Goal: Information Seeking & Learning: Understand process/instructions

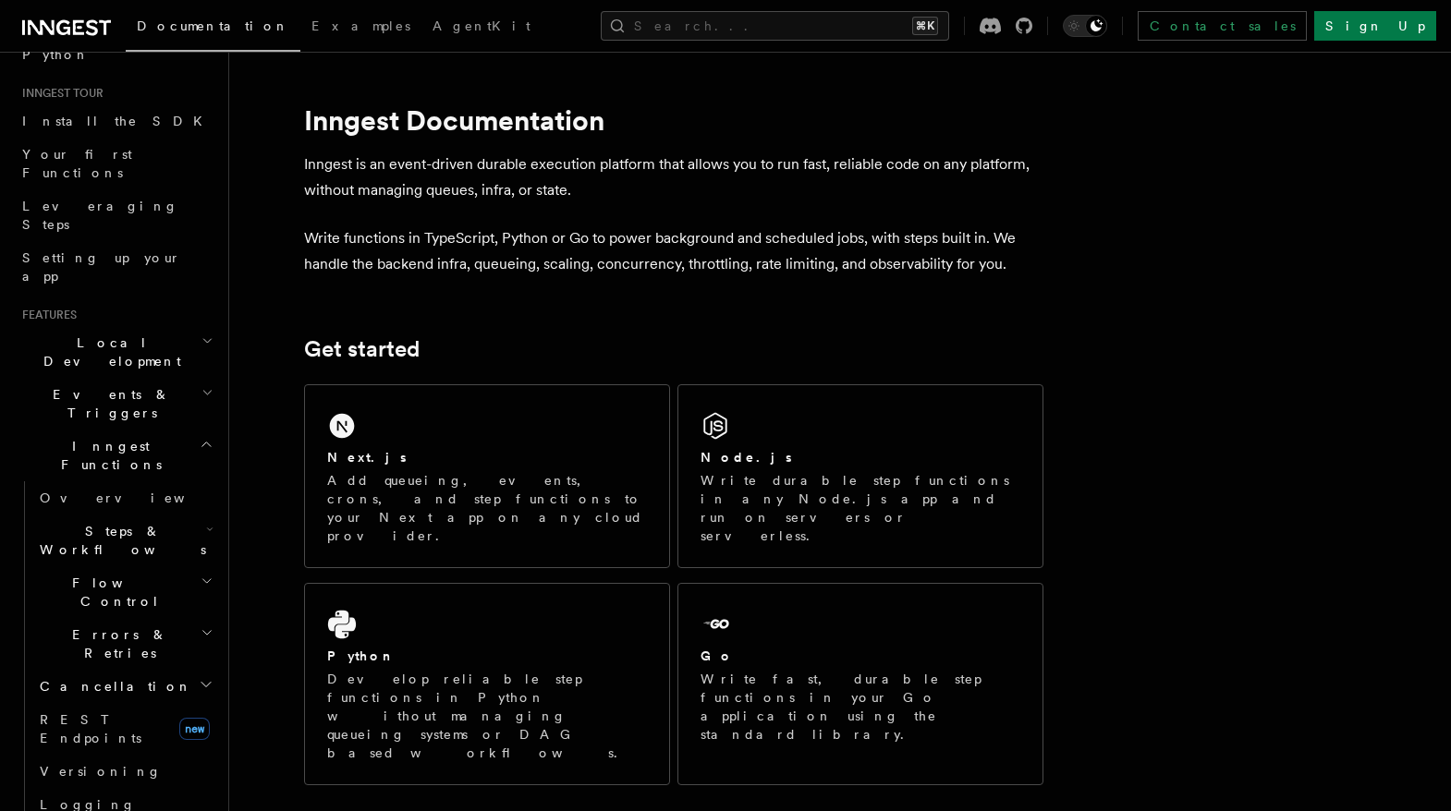
scroll to position [169, 0]
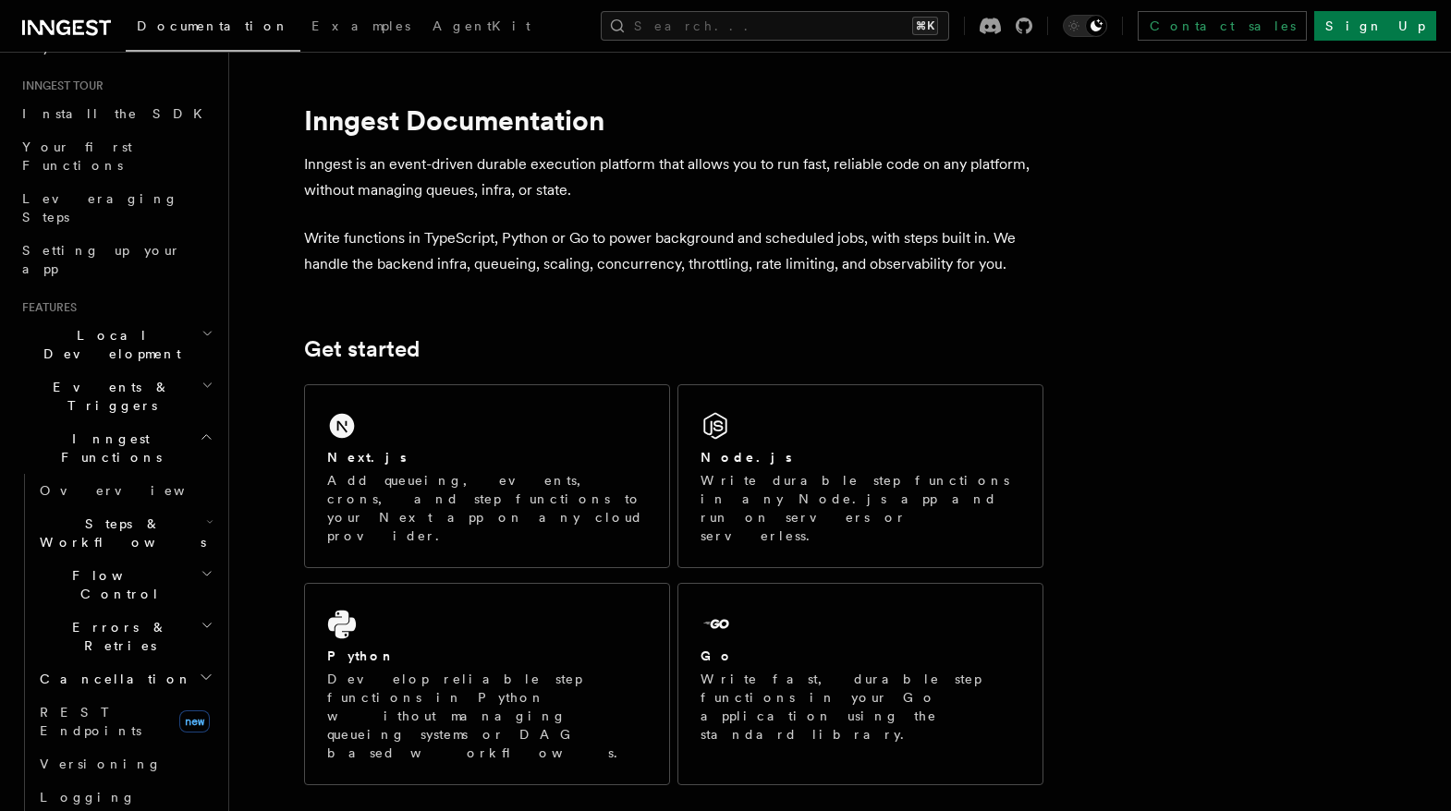
click at [206, 515] on icon "button" at bounding box center [209, 522] width 7 height 15
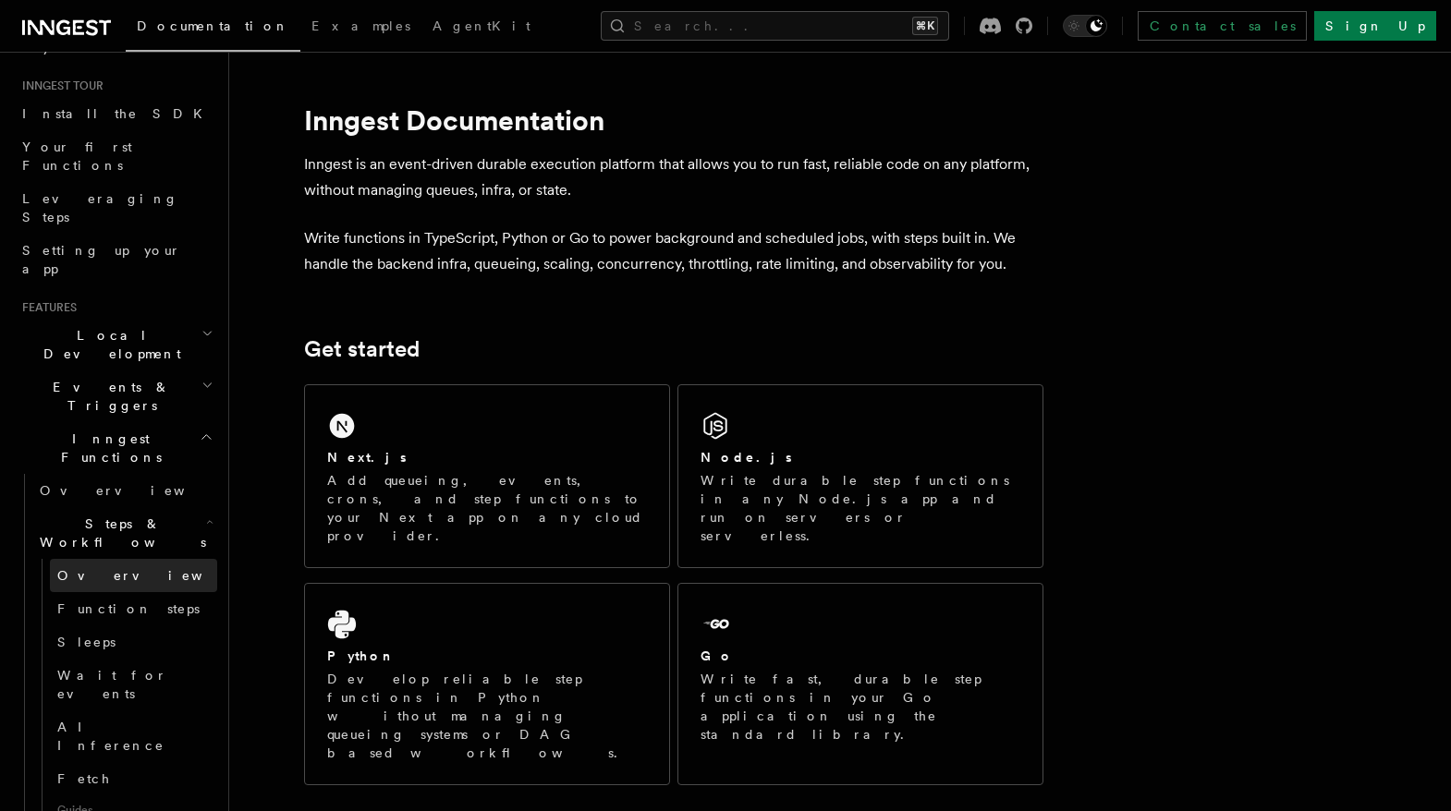
scroll to position [186, 0]
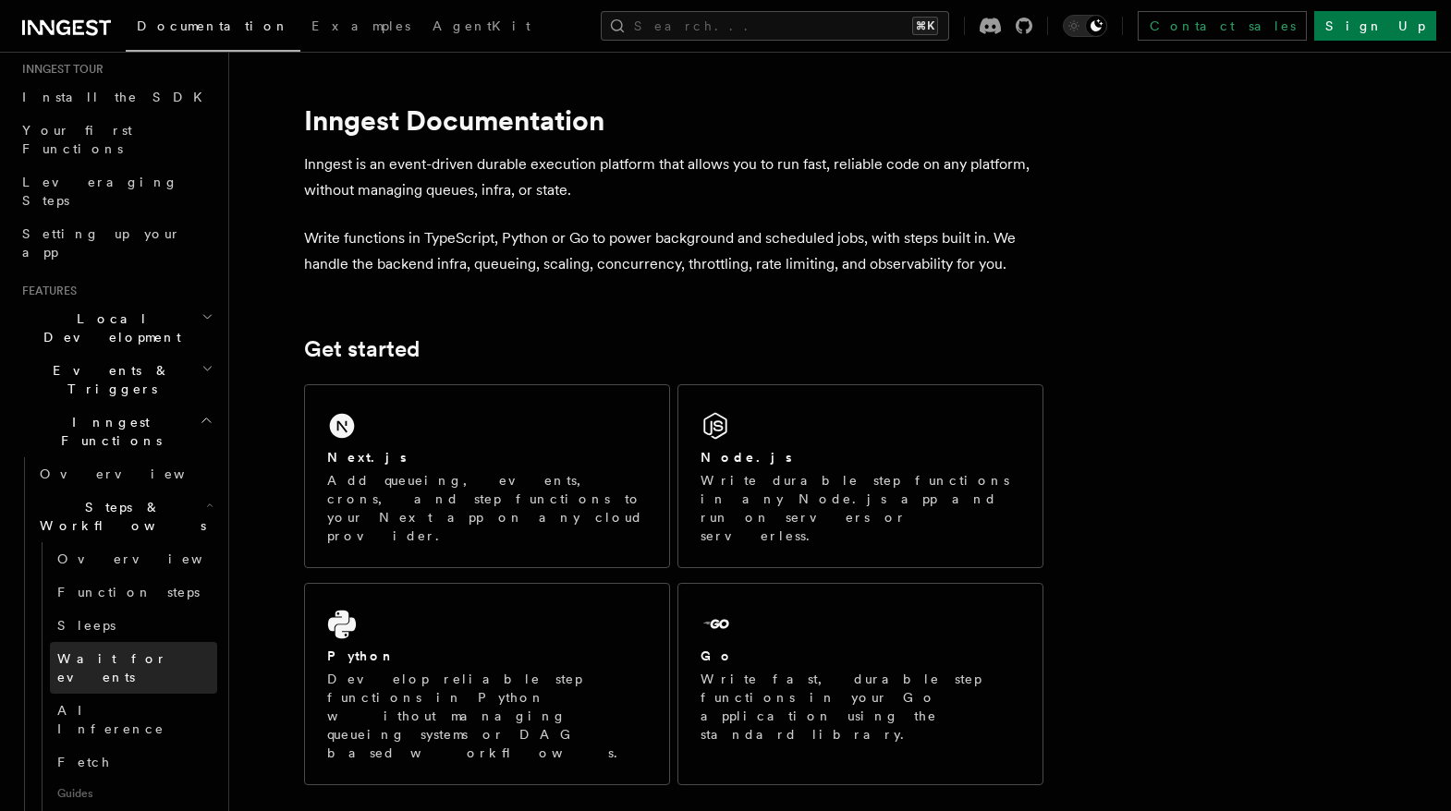
click at [134, 642] on link "Wait for events" at bounding box center [133, 668] width 167 height 52
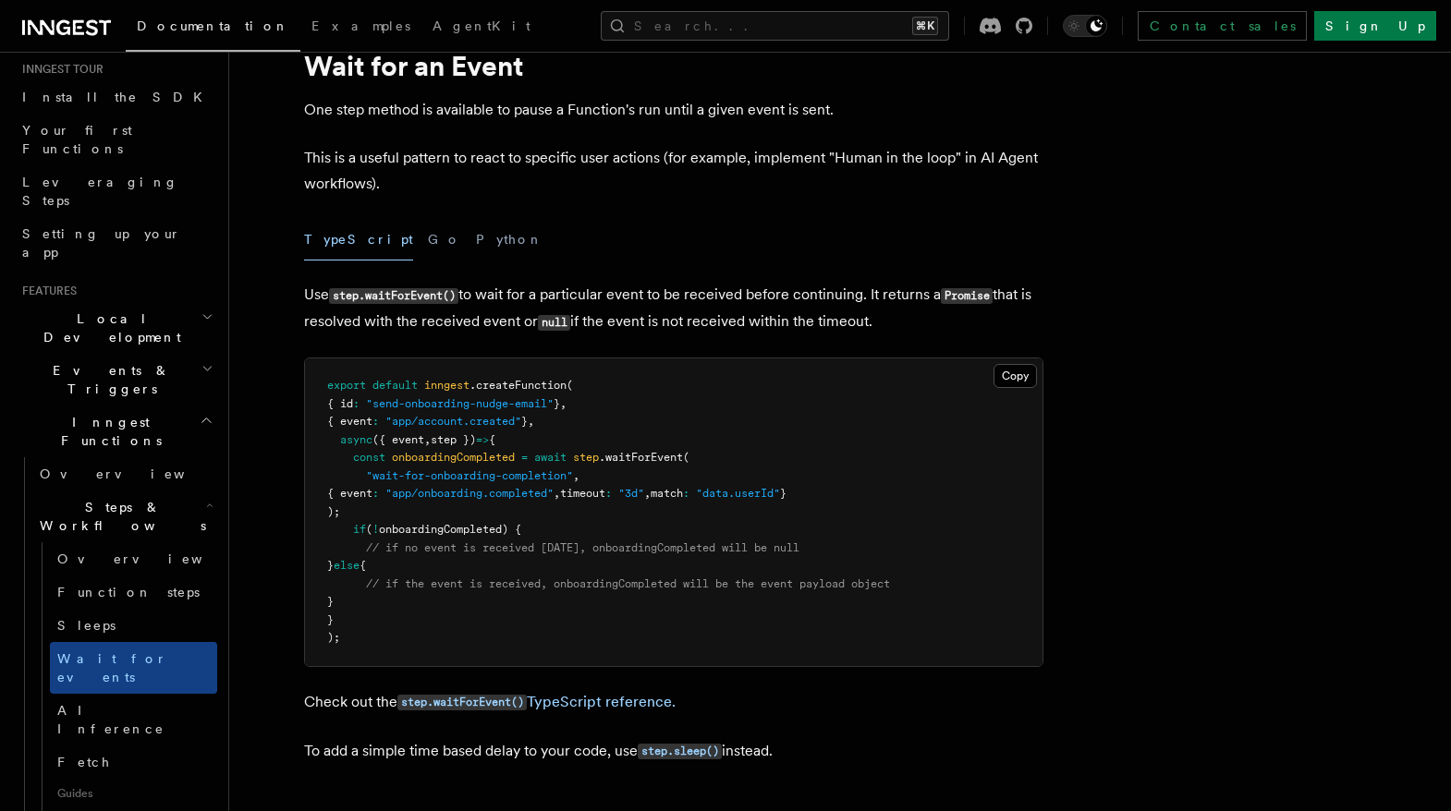
scroll to position [106, 0]
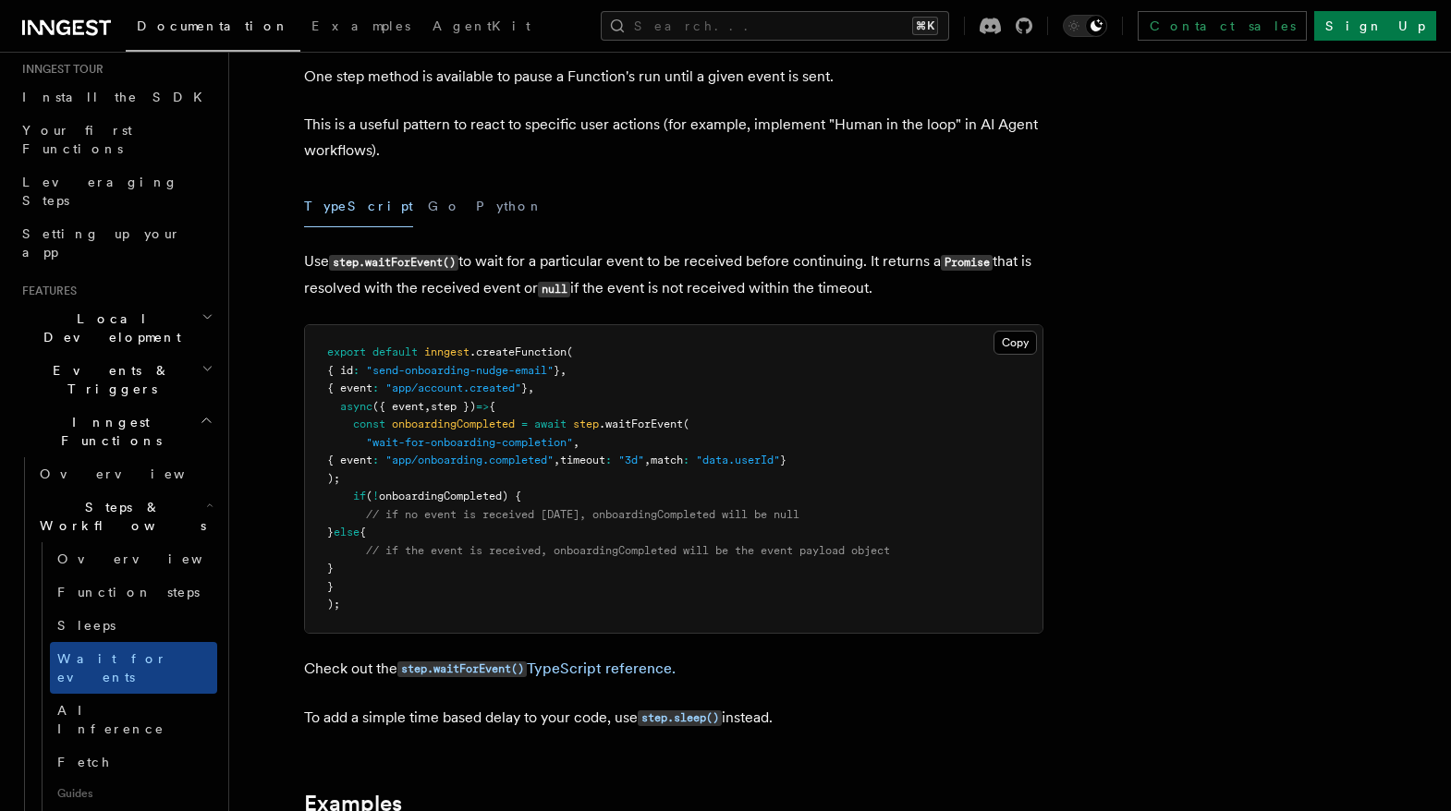
drag, startPoint x: 715, startPoint y: 461, endPoint x: 860, endPoint y: 461, distance: 145.1
click at [860, 461] on pre "export default inngest .createFunction ( { id : "send-onboarding-nudge-email" }…" at bounding box center [674, 479] width 738 height 308
click at [912, 457] on pre "export default inngest .createFunction ( { id : "send-onboarding-nudge-email" }…" at bounding box center [674, 479] width 738 height 308
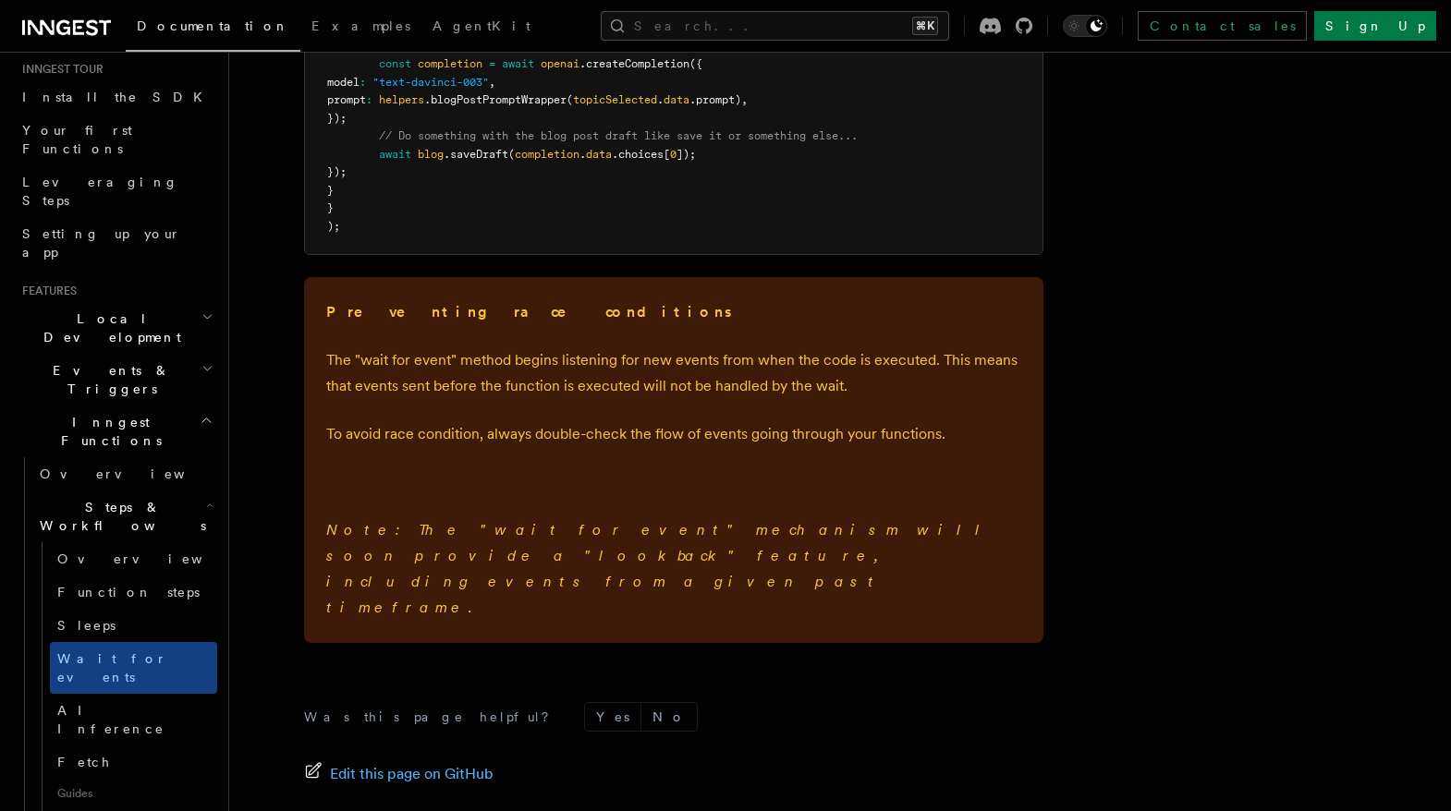
scroll to position [2666, 0]
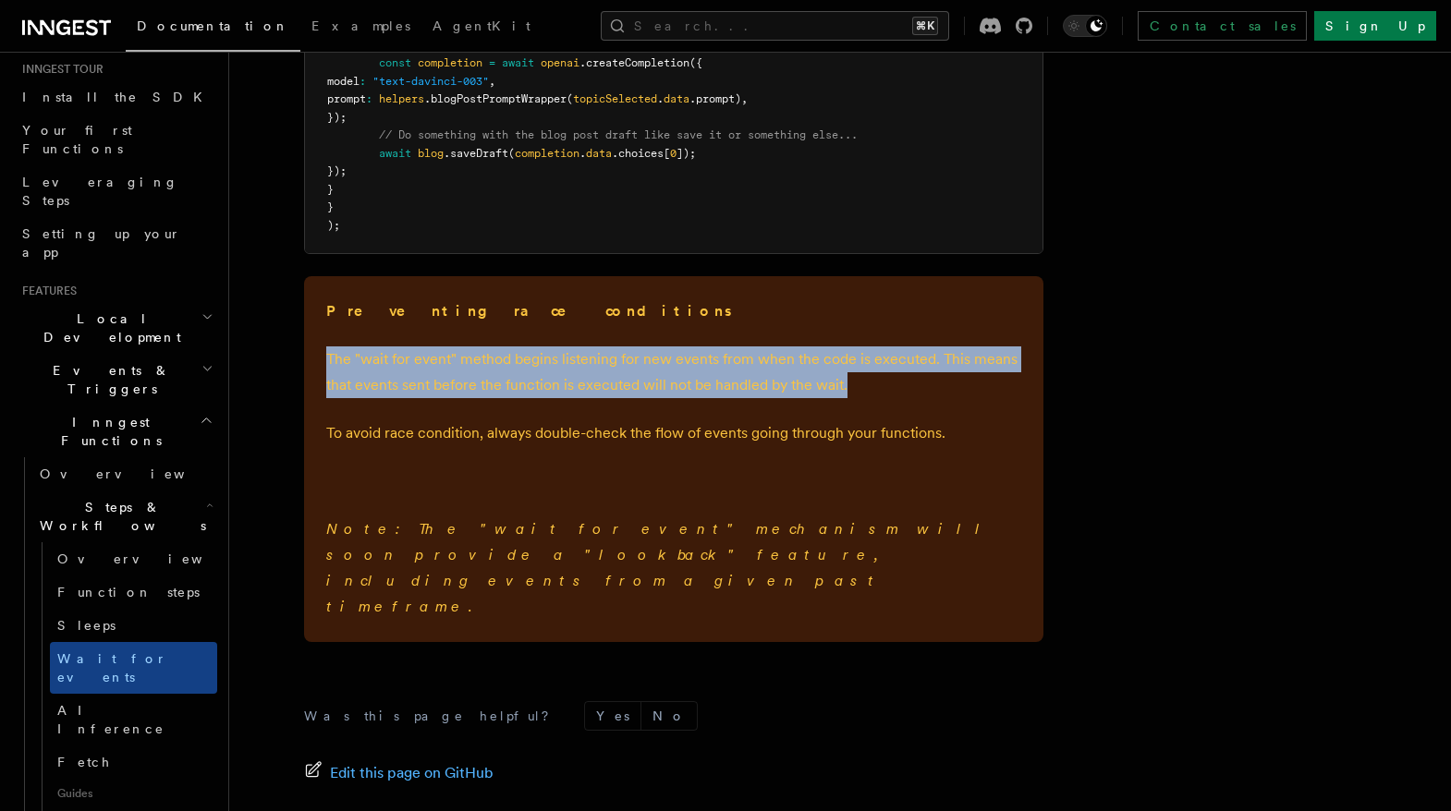
drag, startPoint x: 937, startPoint y: 339, endPoint x: 943, endPoint y: 396, distance: 56.6
click at [943, 396] on div "Preventing race conditions The "wait for event" method begins listening for new…" at bounding box center [673, 459] width 739 height 366
click at [943, 396] on p "The "wait for event" method begins listening for new events from when the code …" at bounding box center [673, 373] width 695 height 52
drag, startPoint x: 932, startPoint y: 304, endPoint x: 942, endPoint y: 407, distance: 103.1
click at [942, 407] on div "Preventing race conditions The "wait for event" method begins listening for new…" at bounding box center [673, 459] width 739 height 366
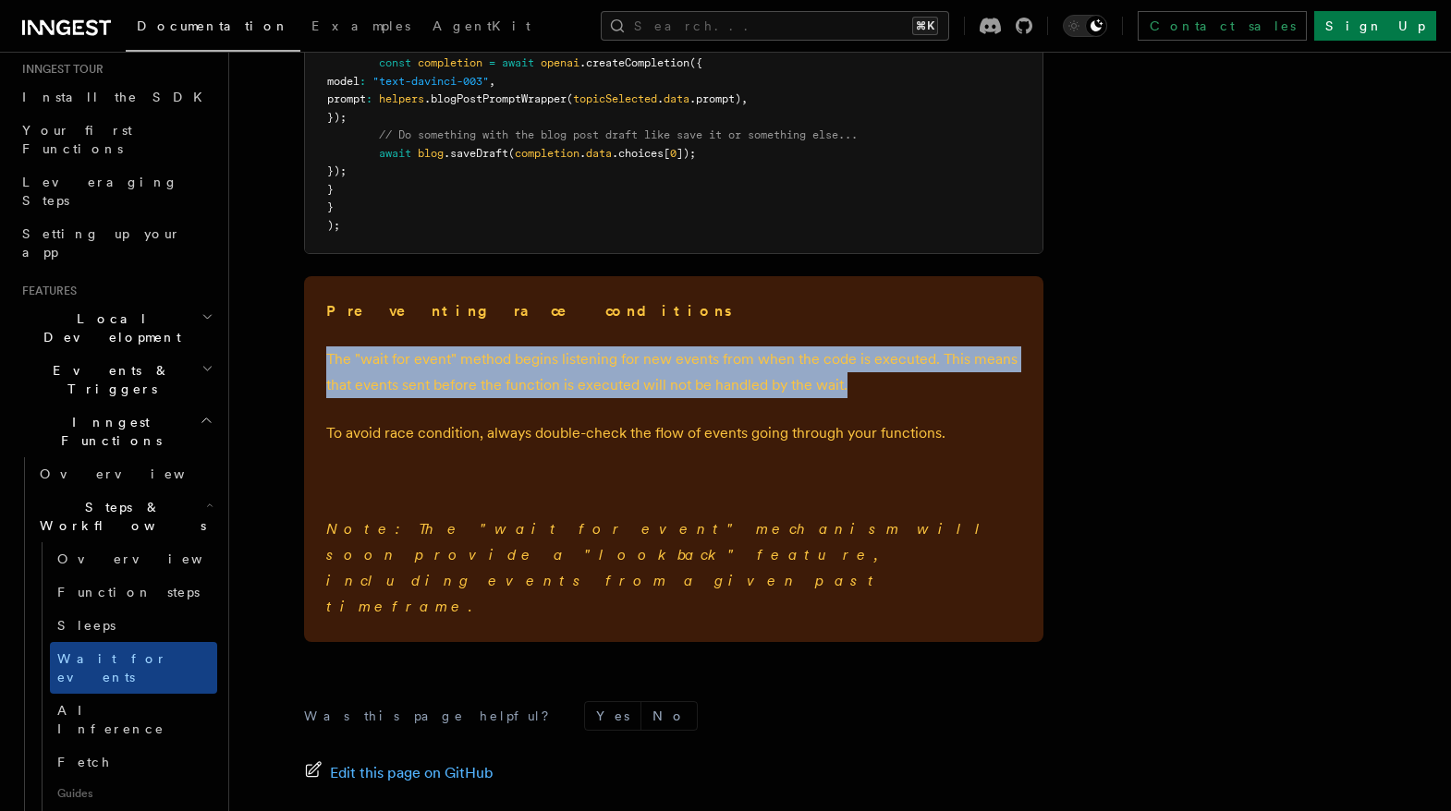
click at [942, 407] on div "Preventing race conditions The "wait for event" method begins listening for new…" at bounding box center [673, 459] width 739 height 366
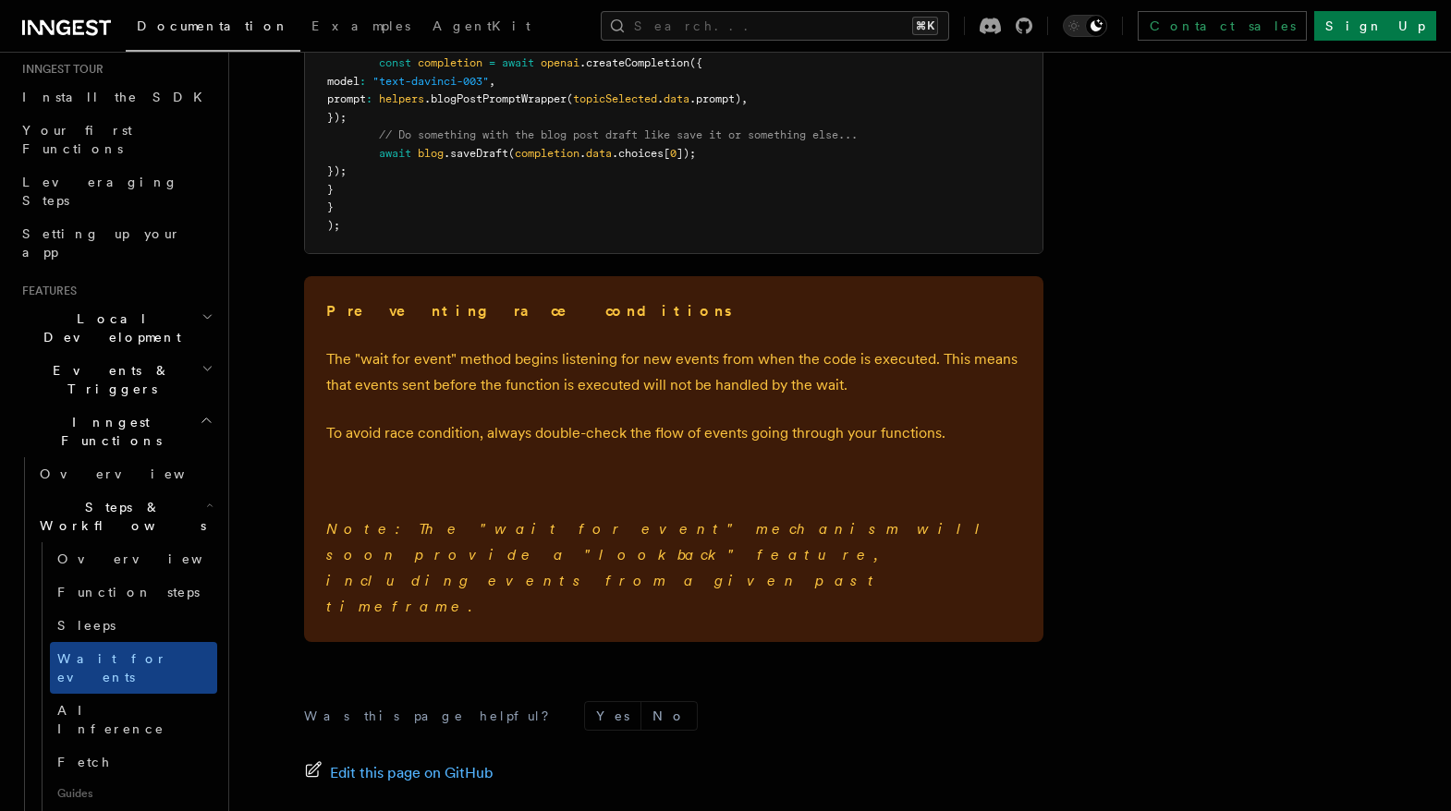
click at [942, 407] on div "Preventing race conditions The "wait for event" method begins listening for new…" at bounding box center [673, 459] width 739 height 366
click at [963, 463] on div "Preventing race conditions The "wait for event" method begins listening for new…" at bounding box center [673, 459] width 739 height 366
drag, startPoint x: 964, startPoint y: 386, endPoint x: 960, endPoint y: 465, distance: 78.6
click at [960, 465] on div "Preventing race conditions The "wait for event" method begins listening for new…" at bounding box center [673, 459] width 739 height 366
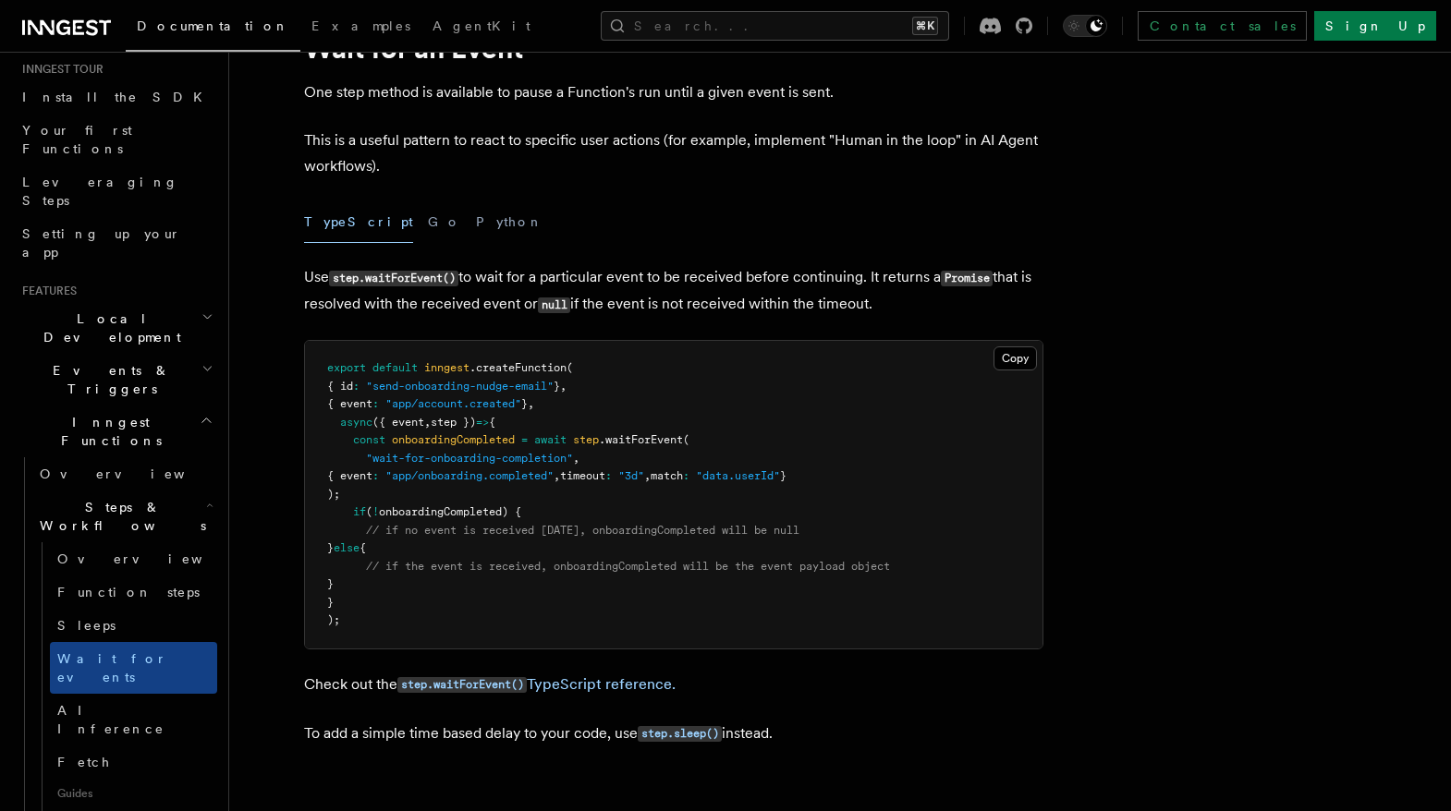
scroll to position [0, 0]
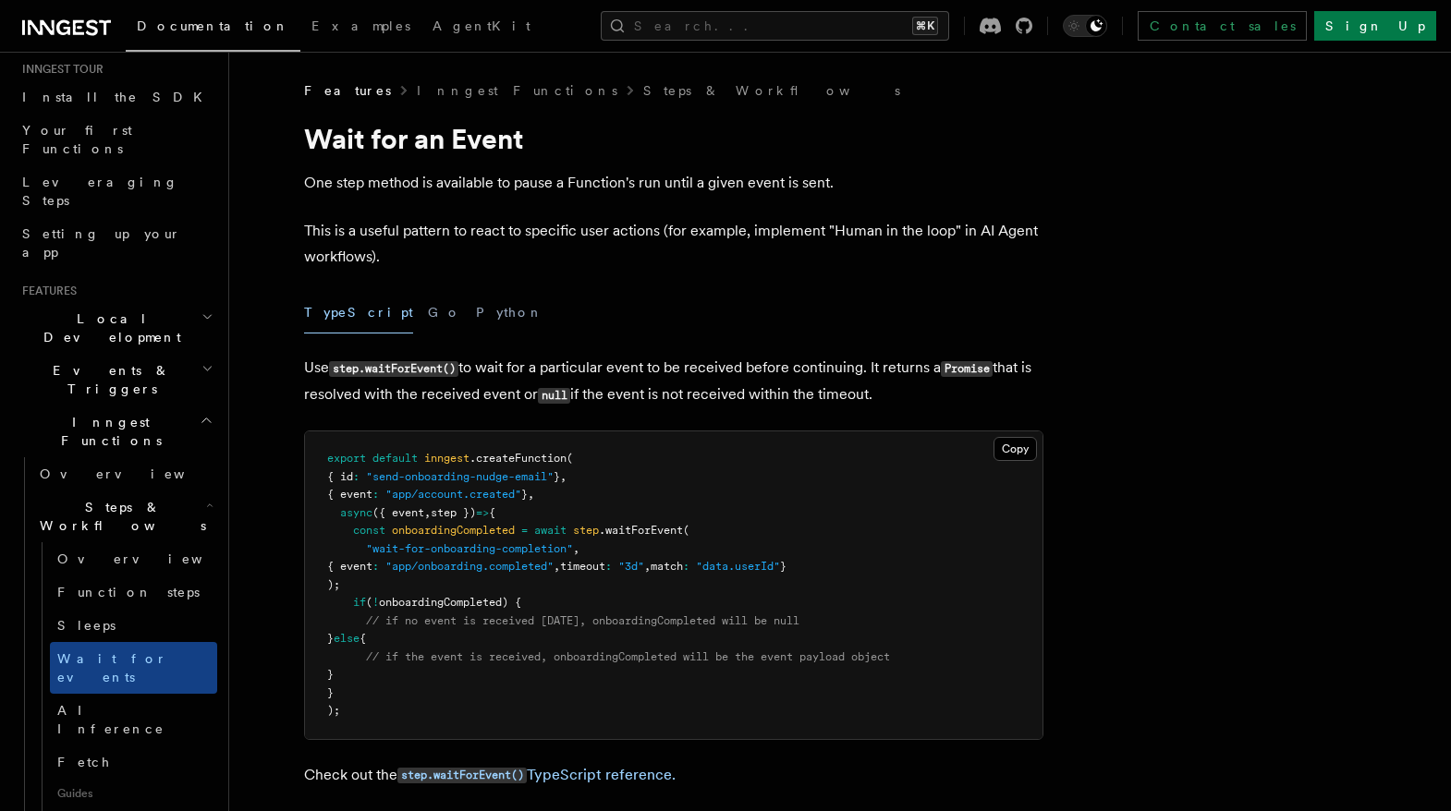
drag, startPoint x: 893, startPoint y: 446, endPoint x: 848, endPoint y: 703, distance: 260.9
click at [848, 703] on pre "export default inngest .createFunction ( { id : "send-onboarding-nudge-email" }…" at bounding box center [674, 586] width 738 height 308
drag, startPoint x: 839, startPoint y: 445, endPoint x: 757, endPoint y: 700, distance: 267.1
click at [757, 700] on pre "export default inngest .createFunction ( { id : "send-onboarding-nudge-email" }…" at bounding box center [674, 586] width 738 height 308
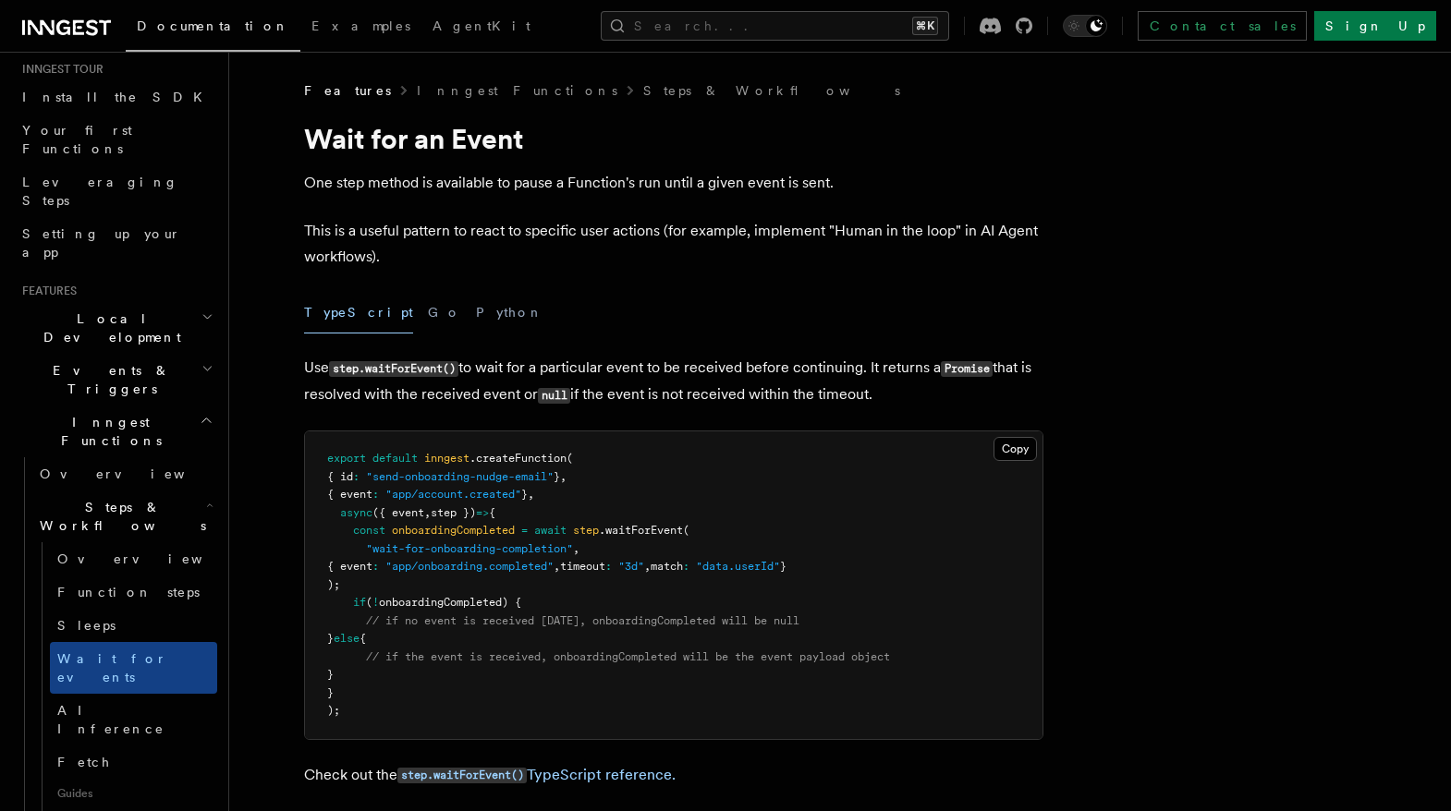
click at [757, 700] on pre "export default inngest .createFunction ( { id : "send-onboarding-nudge-email" }…" at bounding box center [674, 586] width 738 height 308
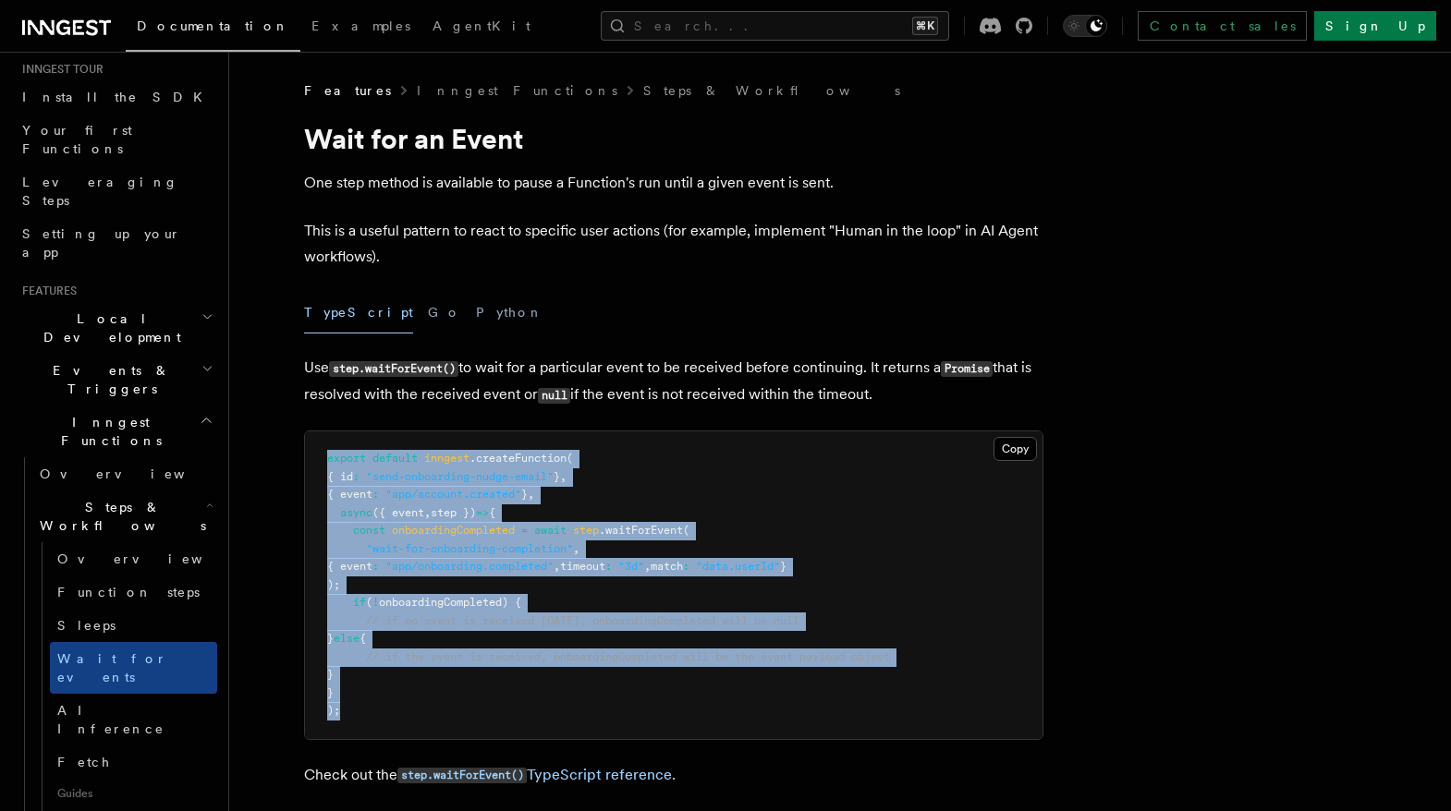
drag, startPoint x: 724, startPoint y: 433, endPoint x: 682, endPoint y: 703, distance: 273.1
click at [682, 703] on pre "export default inngest .createFunction ( { id : "send-onboarding-nudge-email" }…" at bounding box center [674, 586] width 738 height 308
drag, startPoint x: 663, startPoint y: 445, endPoint x: 652, endPoint y: 705, distance: 259.9
click at [652, 705] on pre "export default inngest .createFunction ( { id : "send-onboarding-nudge-email" }…" at bounding box center [674, 586] width 738 height 308
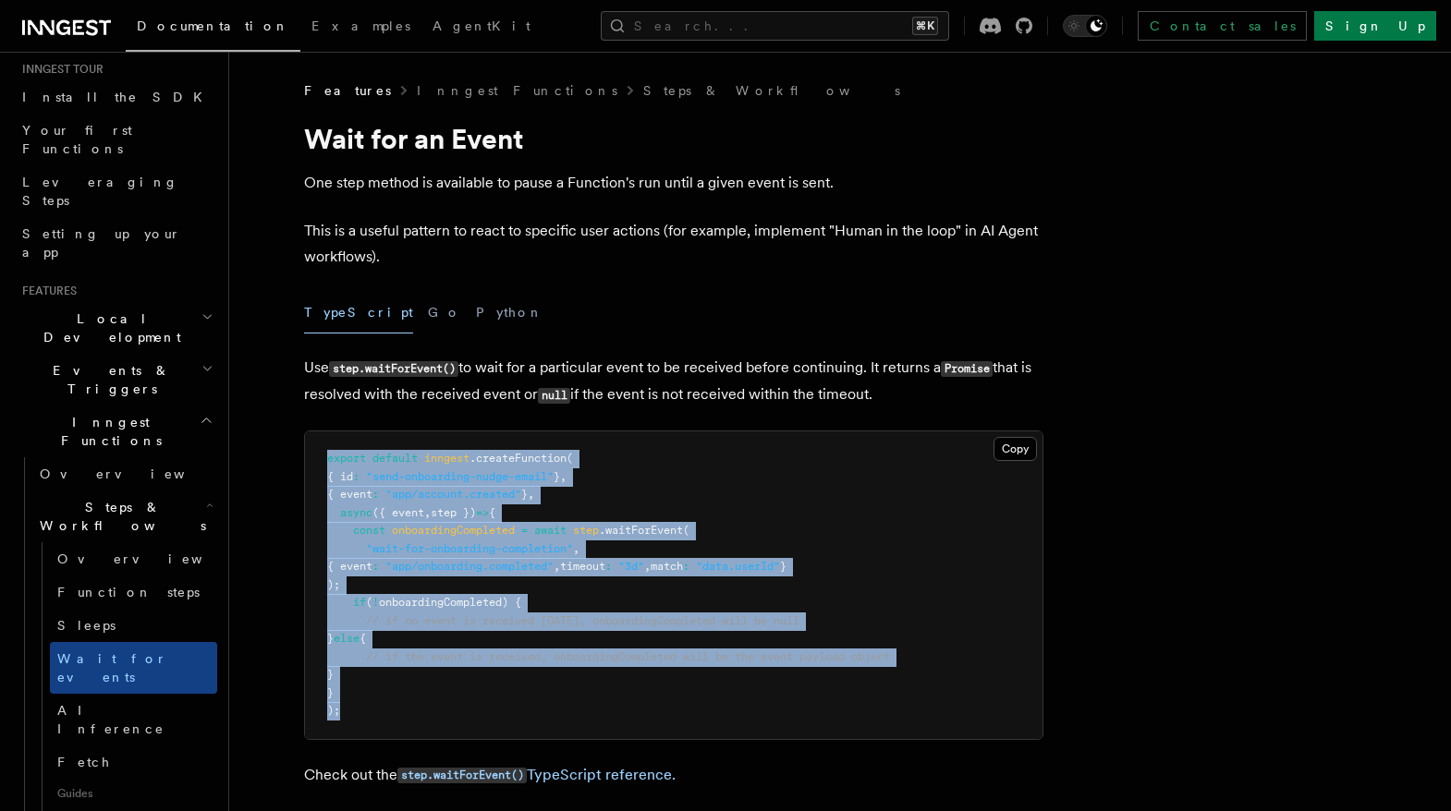
click at [652, 705] on pre "export default inngest .createFunction ( { id : "send-onboarding-nudge-email" }…" at bounding box center [674, 586] width 738 height 308
drag, startPoint x: 614, startPoint y: 450, endPoint x: 605, endPoint y: 717, distance: 267.2
click at [605, 717] on pre "export default inngest .createFunction ( { id : "send-onboarding-nudge-email" }…" at bounding box center [674, 586] width 738 height 308
drag, startPoint x: 586, startPoint y: 441, endPoint x: 550, endPoint y: 718, distance: 279.6
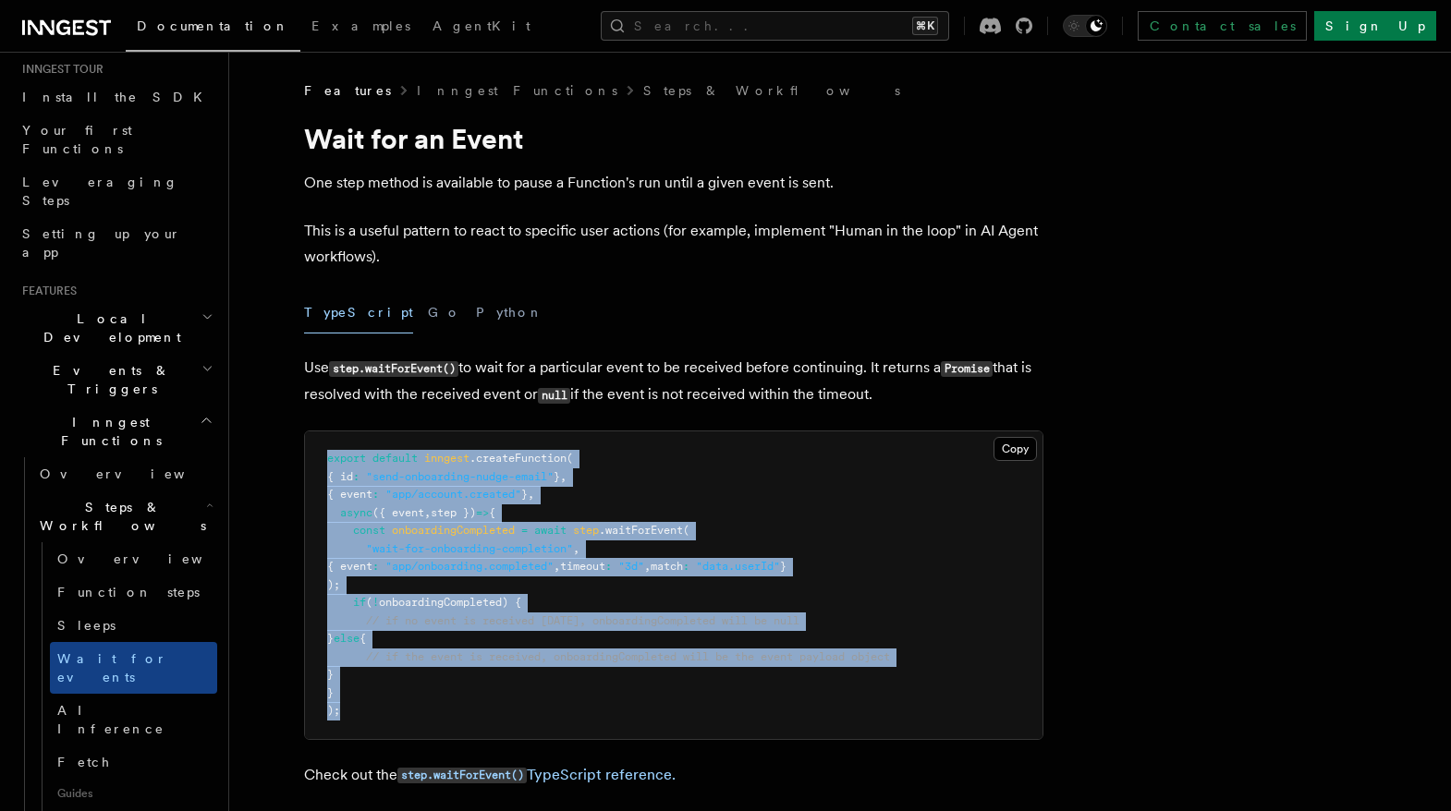
click at [550, 718] on pre "export default inngest .createFunction ( { id : "send-onboarding-nudge-email" }…" at bounding box center [674, 586] width 738 height 308
drag, startPoint x: 575, startPoint y: 443, endPoint x: 542, endPoint y: 693, distance: 252.7
click at [542, 693] on pre "export default inngest .createFunction ( { id : "send-onboarding-nudge-email" }…" at bounding box center [674, 586] width 738 height 308
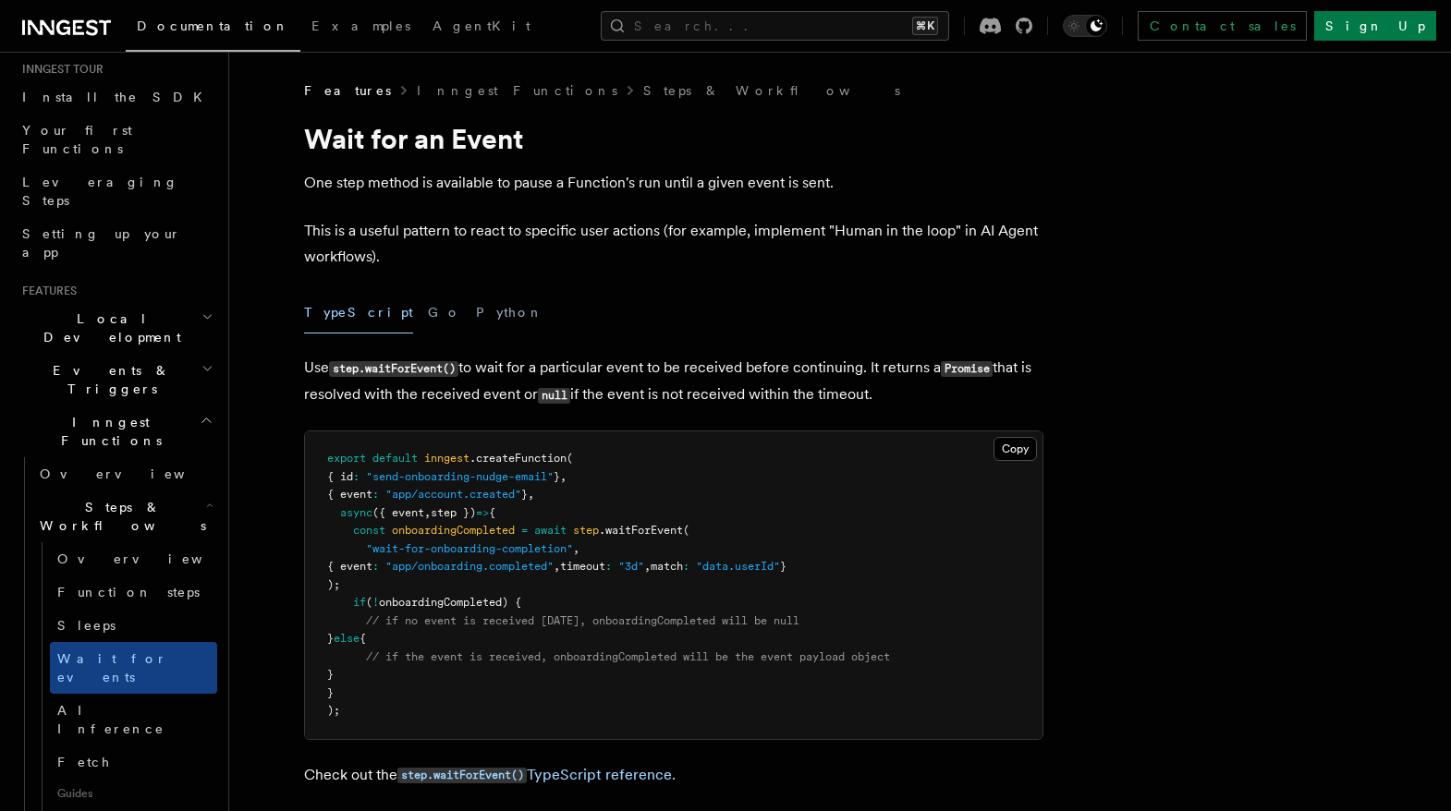
click at [542, 693] on pre "export default inngest .createFunction ( { id : "send-onboarding-nudge-email" }…" at bounding box center [674, 586] width 738 height 308
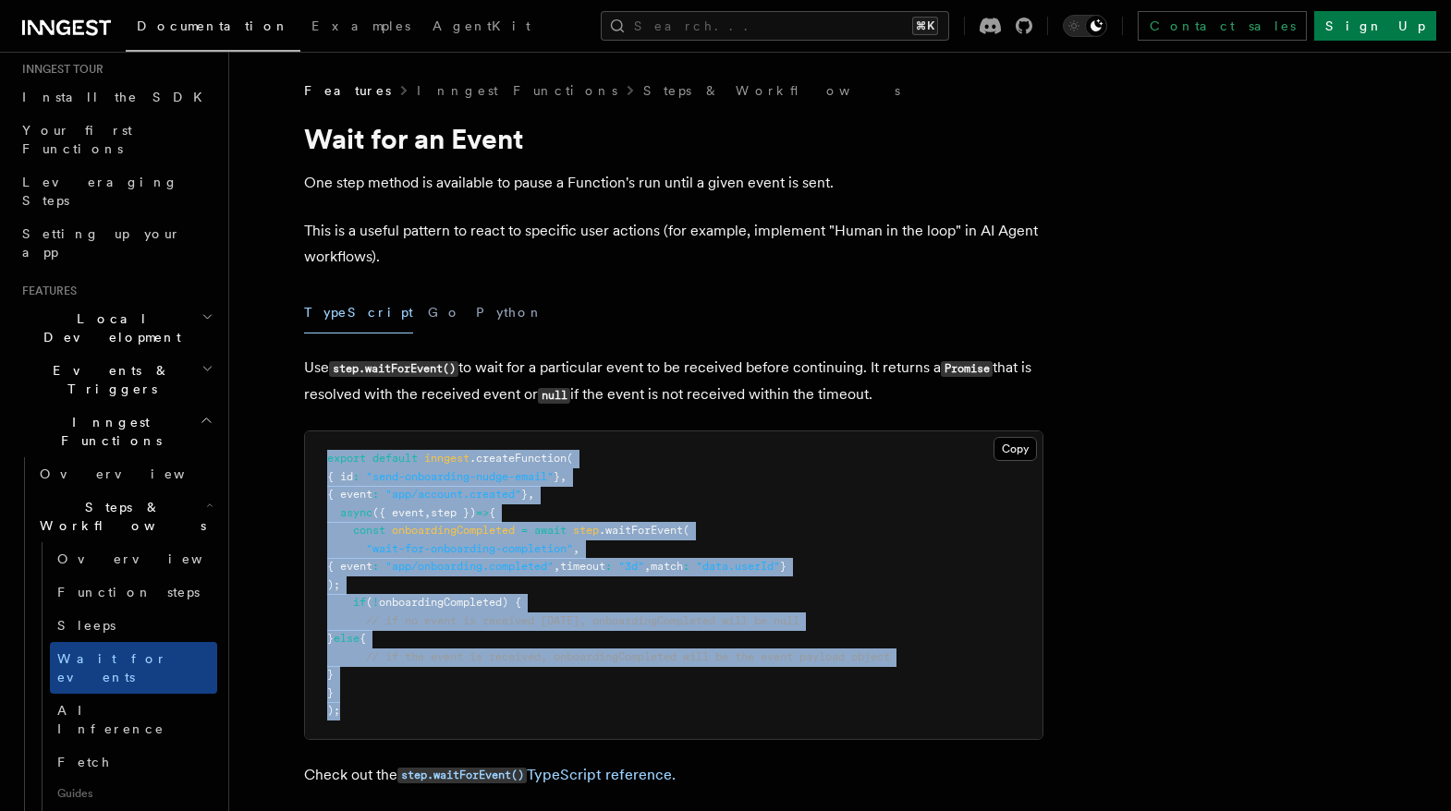
drag, startPoint x: 581, startPoint y: 432, endPoint x: 522, endPoint y: 717, distance: 291.6
click at [522, 717] on div "Copy Copied export default inngest .createFunction ( { id : "send-onboarding-nu…" at bounding box center [673, 586] width 739 height 310
click at [522, 717] on pre "export default inngest .createFunction ( { id : "send-onboarding-nudge-email" }…" at bounding box center [674, 586] width 738 height 308
drag, startPoint x: 535, startPoint y: 441, endPoint x: 513, endPoint y: 759, distance: 318.7
click at [513, 739] on pre "export default inngest .createFunction ( { id : "send-onboarding-nudge-email" }…" at bounding box center [674, 586] width 738 height 308
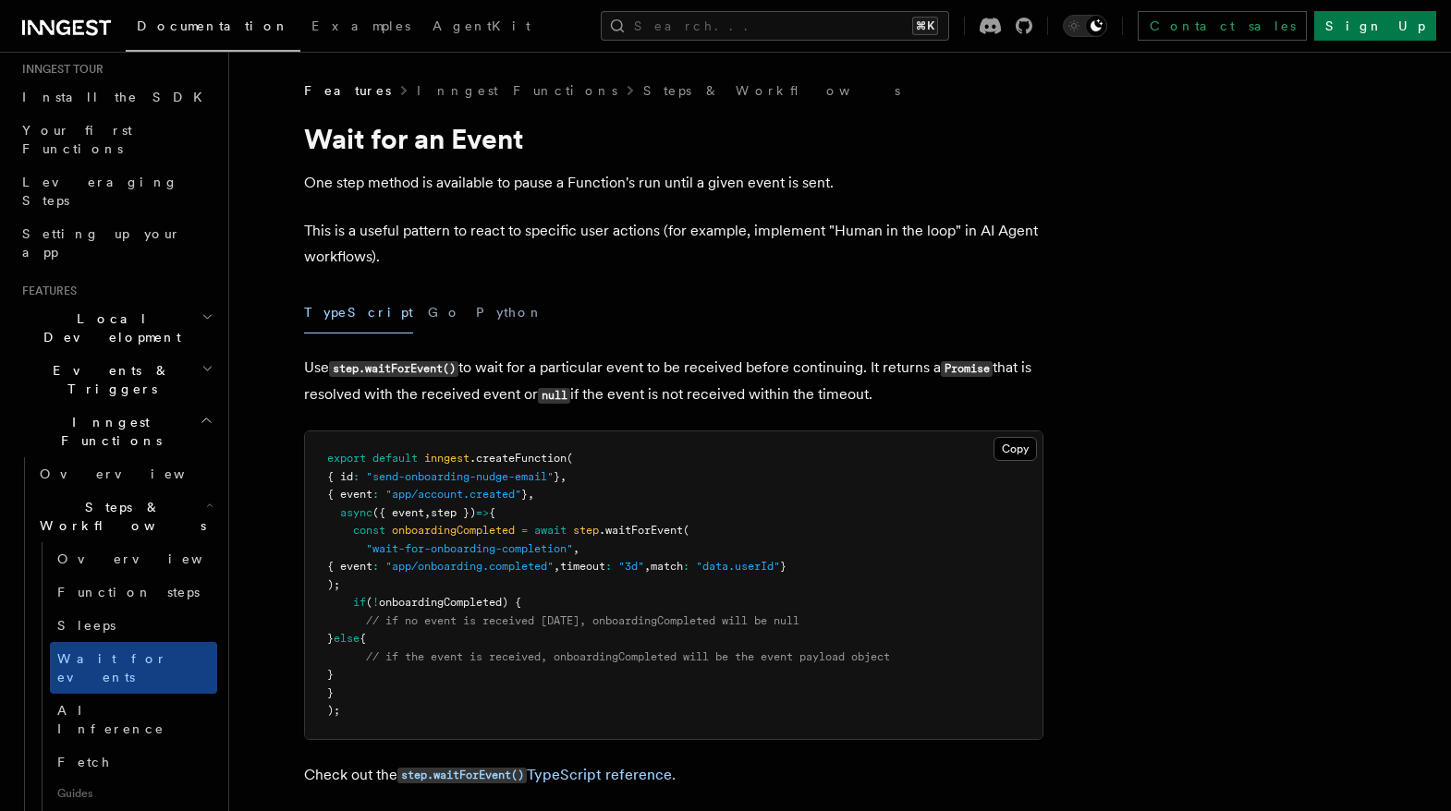
click at [209, 361] on icon "button" at bounding box center [207, 368] width 12 height 15
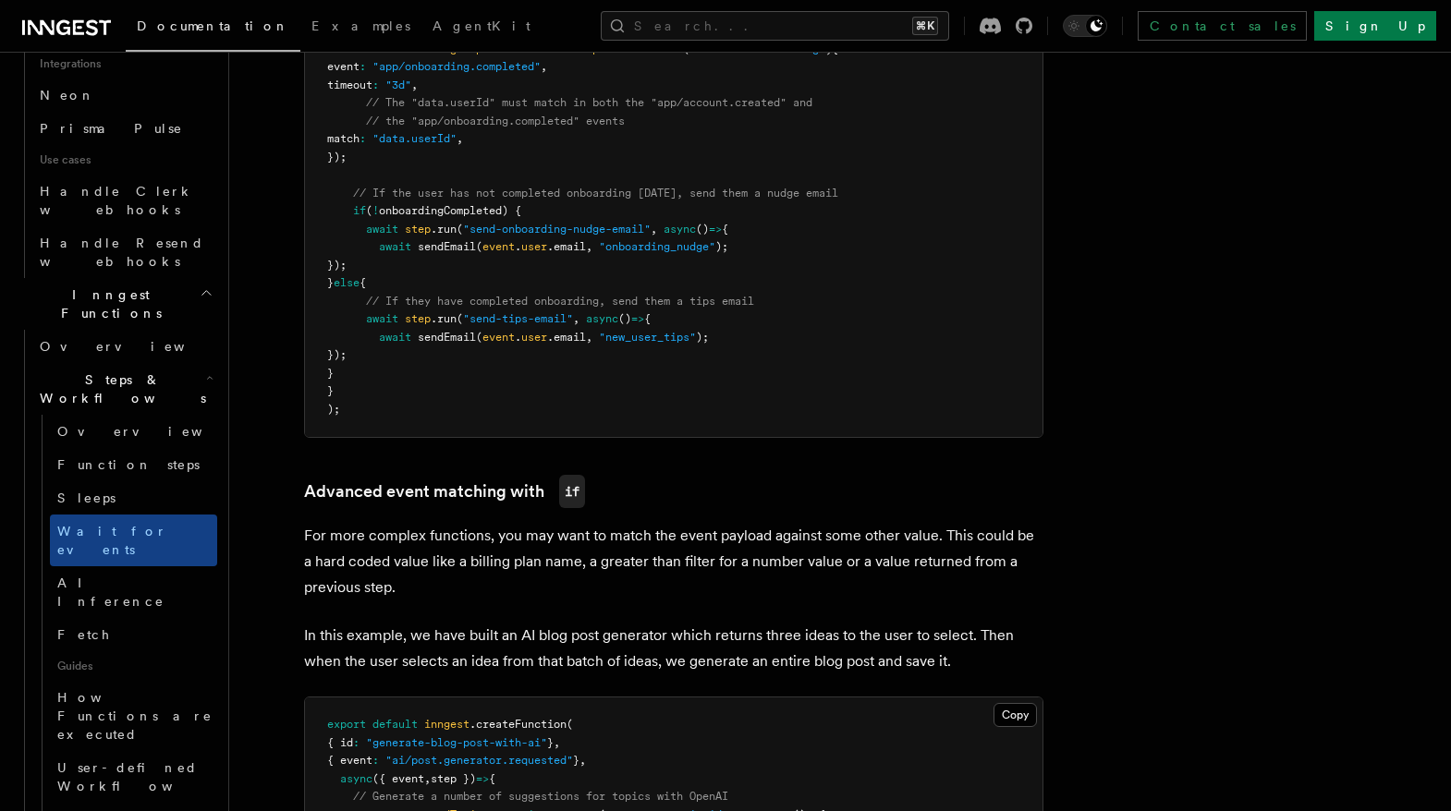
scroll to position [1284, 0]
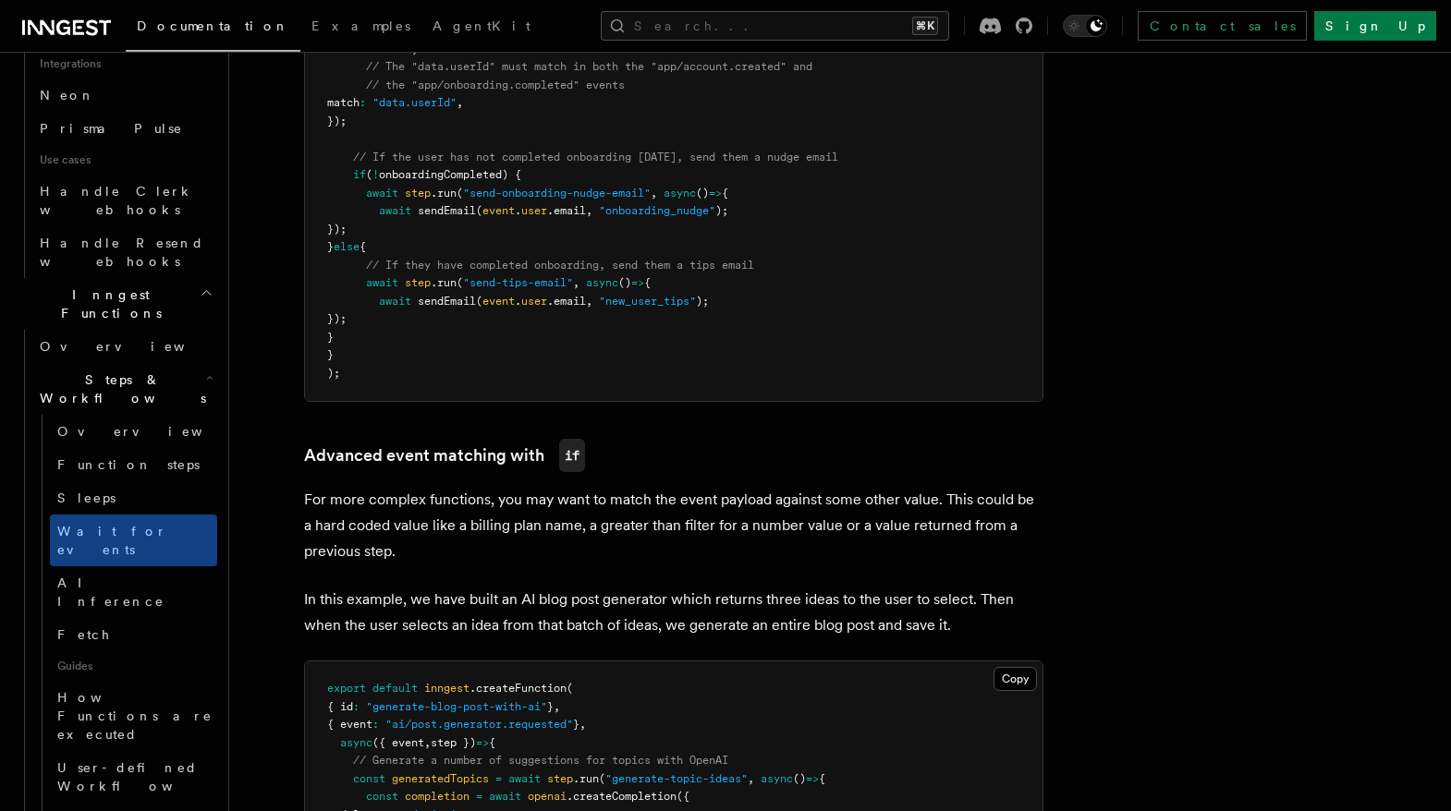
drag, startPoint x: 452, startPoint y: 143, endPoint x: 440, endPoint y: 335, distance: 192.6
click at [440, 335] on pre "export default inngest .createFunction ( { id : "onboarding-email-drip-campaign…" at bounding box center [674, 86] width 738 height 632
drag, startPoint x: 450, startPoint y: 130, endPoint x: 402, endPoint y: 342, distance: 217.0
click at [402, 342] on pre "export default inngest .createFunction ( { id : "onboarding-email-drip-campaign…" at bounding box center [674, 86] width 738 height 632
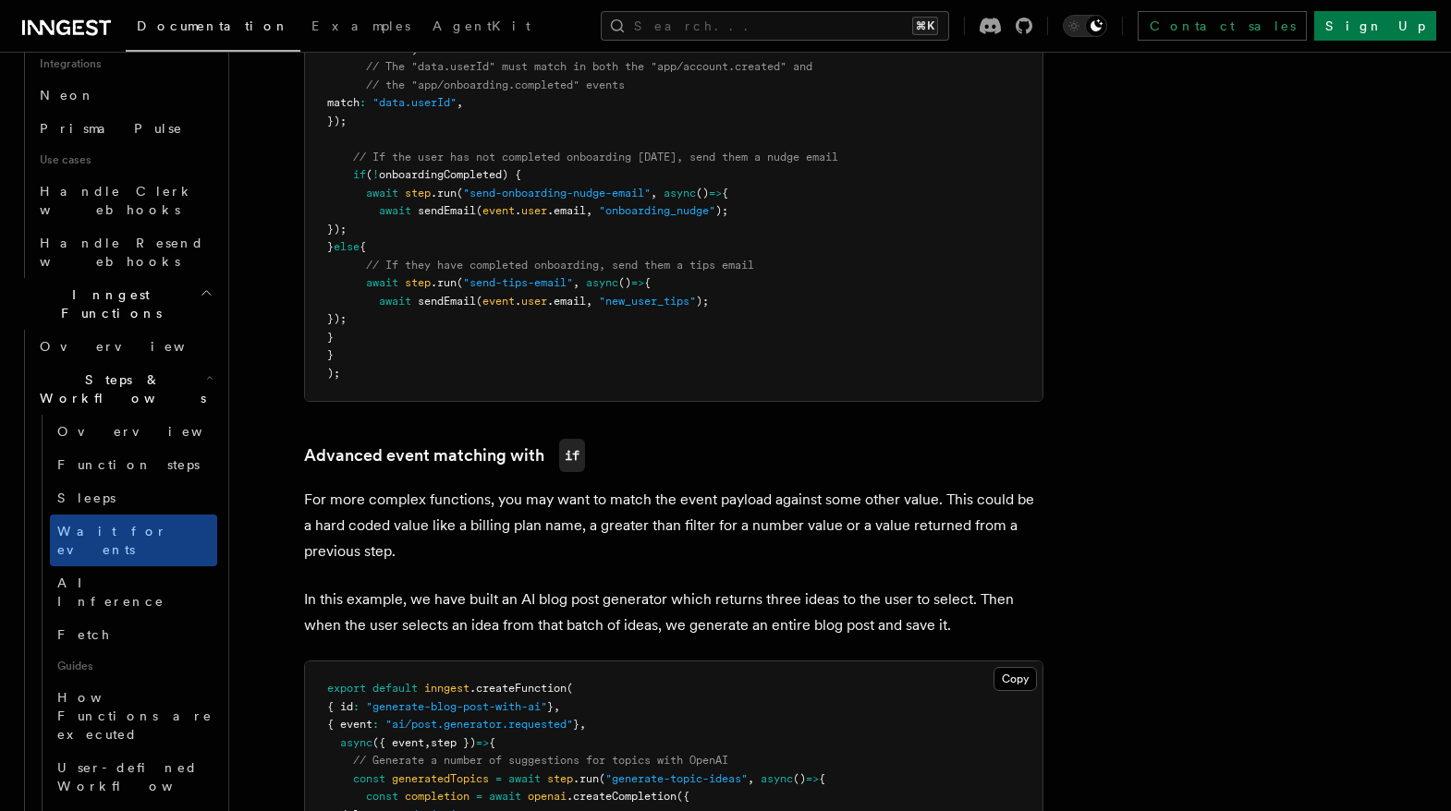
click at [402, 342] on pre "export default inngest .createFunction ( { id : "onboarding-email-drip-campaign…" at bounding box center [674, 86] width 738 height 632
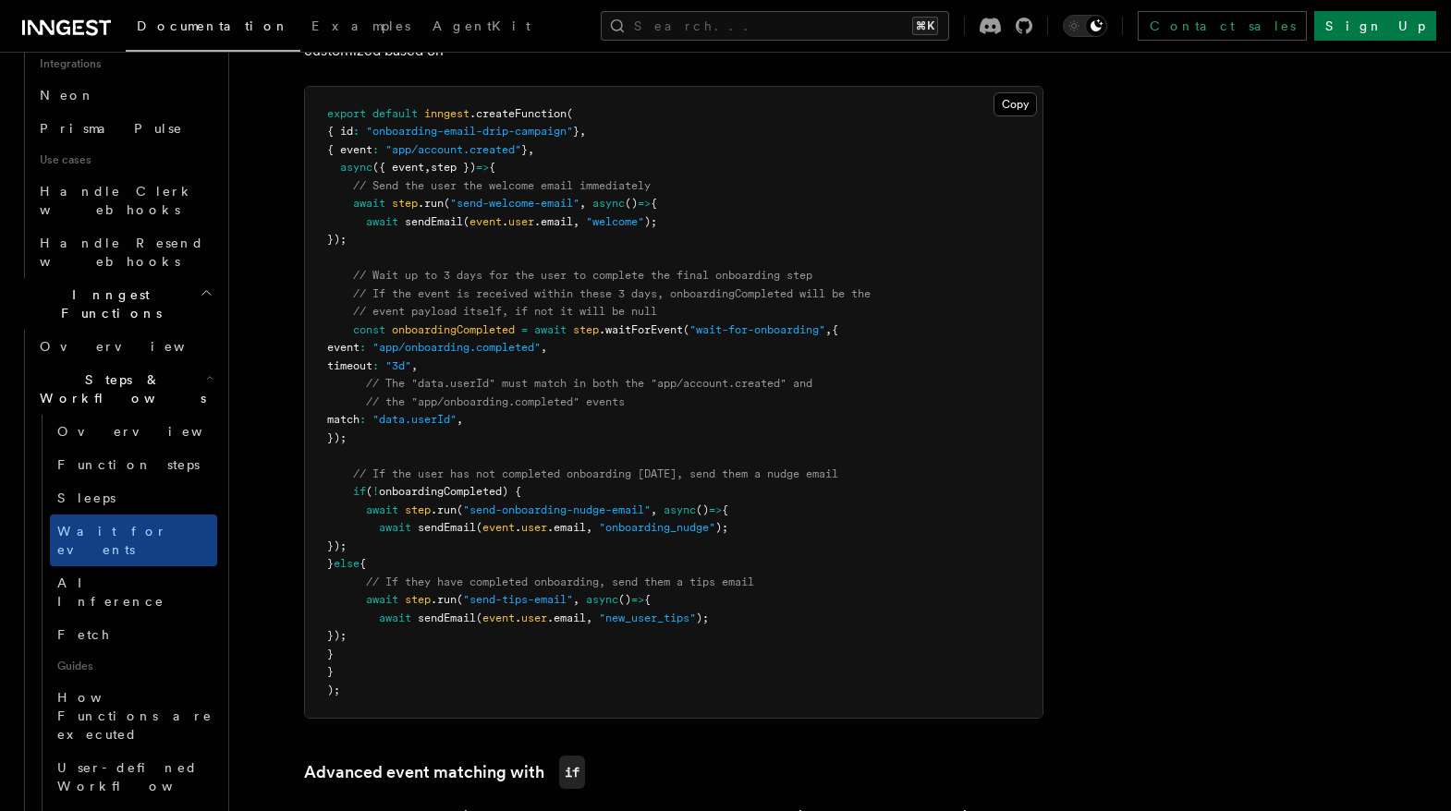
scroll to position [965, 0]
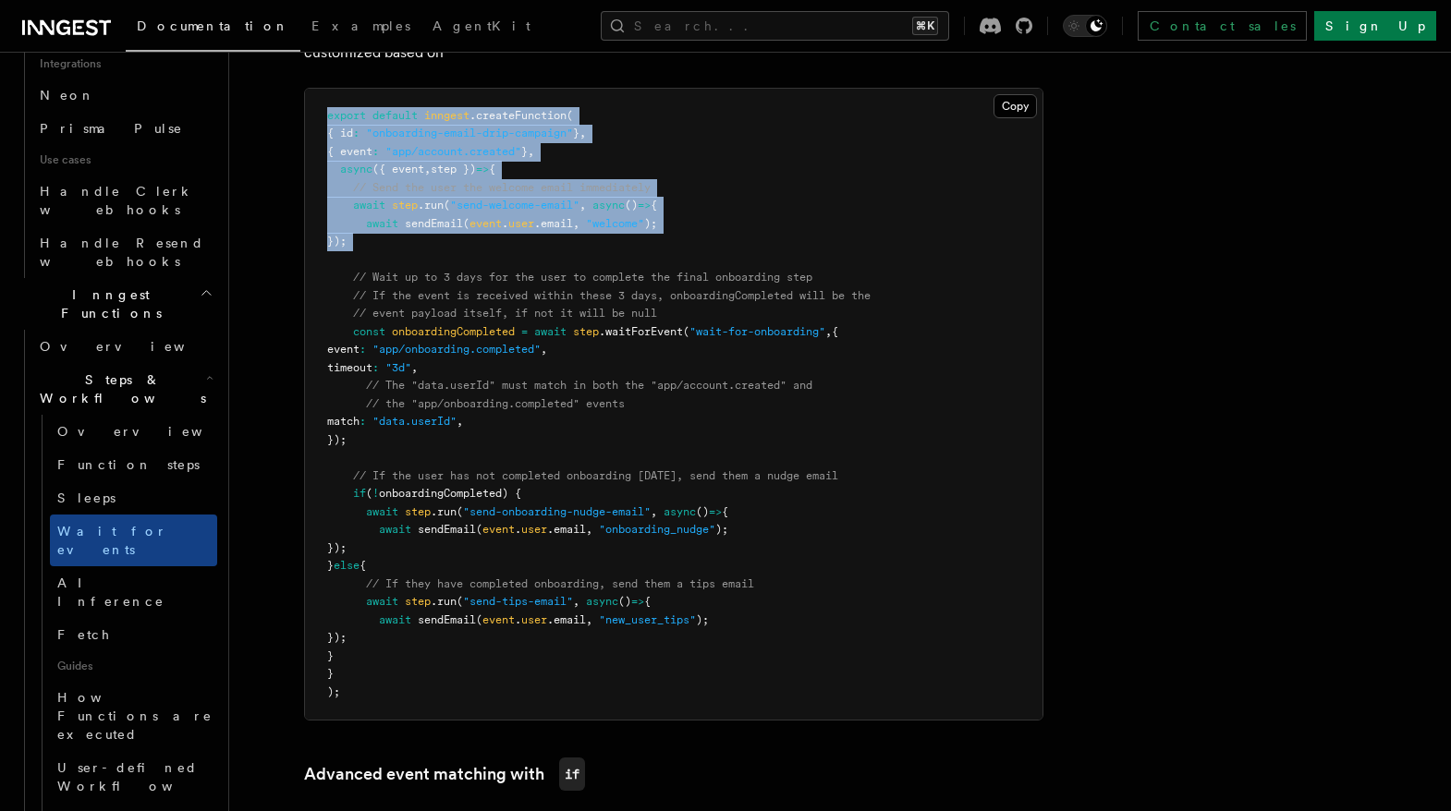
drag, startPoint x: 568, startPoint y: 98, endPoint x: 548, endPoint y: 257, distance: 160.3
click at [548, 257] on pre "export default inngest .createFunction ( { id : "onboarding-email-drip-campaign…" at bounding box center [674, 405] width 738 height 632
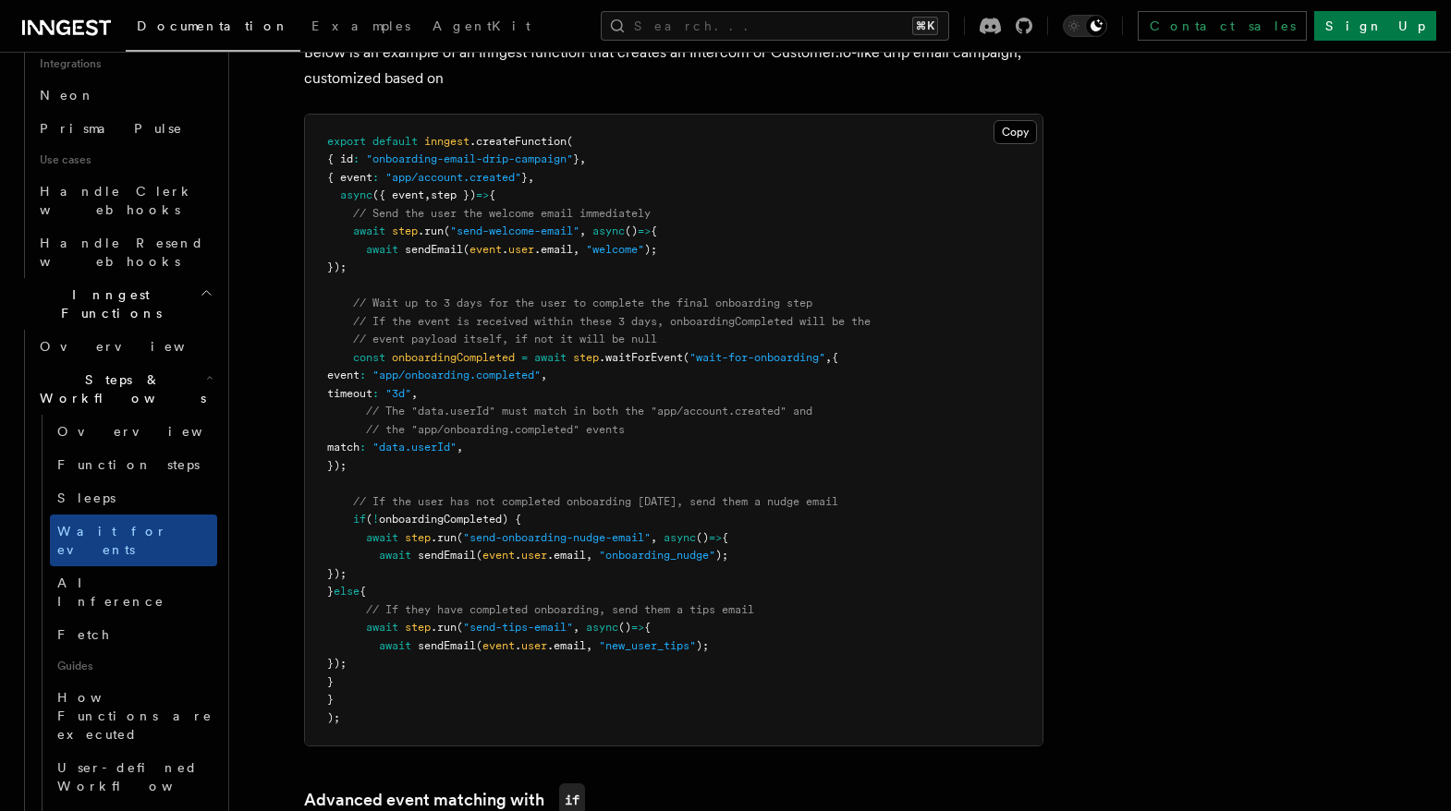
scroll to position [937, 0]
drag, startPoint x: 709, startPoint y: 195, endPoint x: 701, endPoint y: 278, distance: 83.6
click at [701, 278] on pre "export default inngest .createFunction ( { id : "onboarding-email-drip-campaign…" at bounding box center [674, 432] width 738 height 632
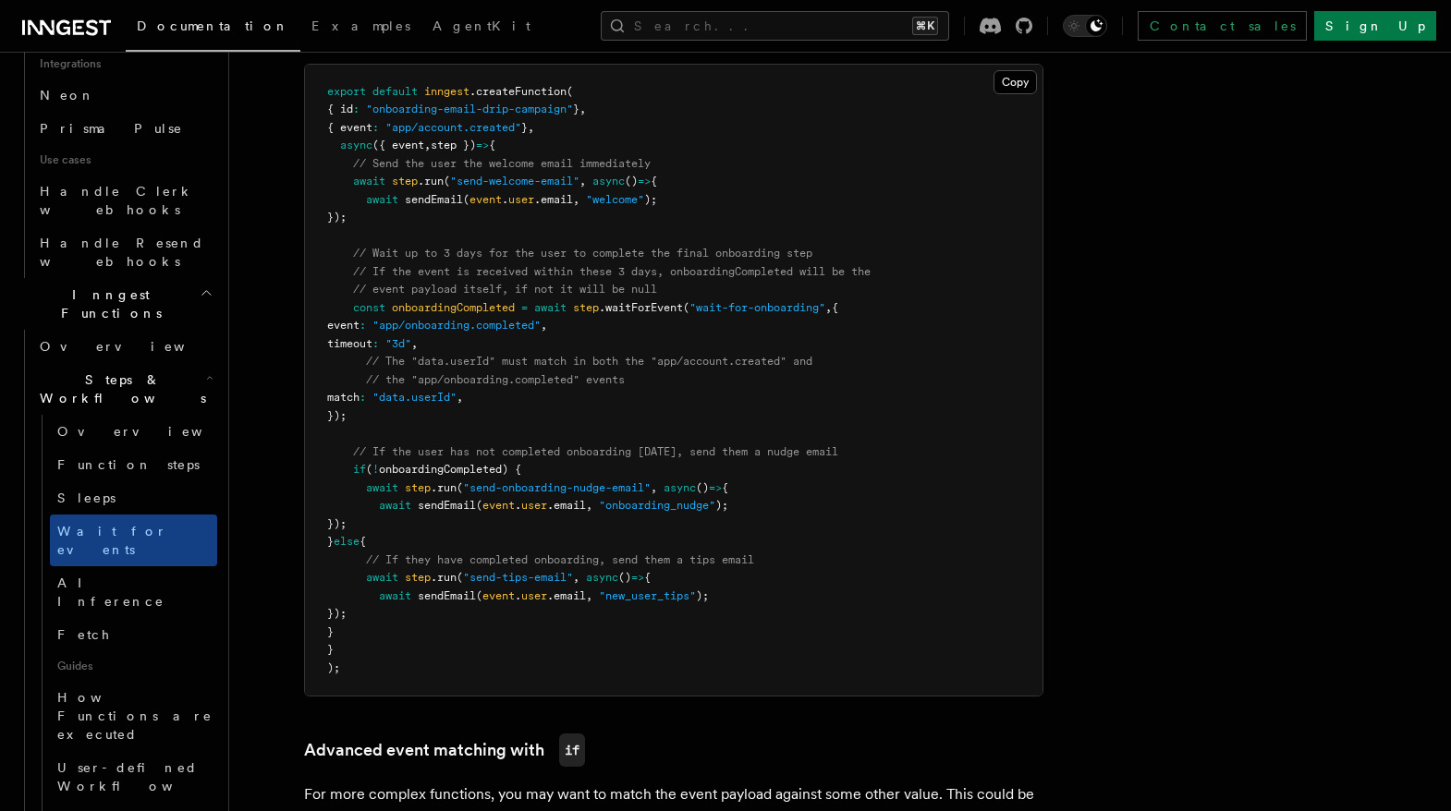
scroll to position [997, 0]
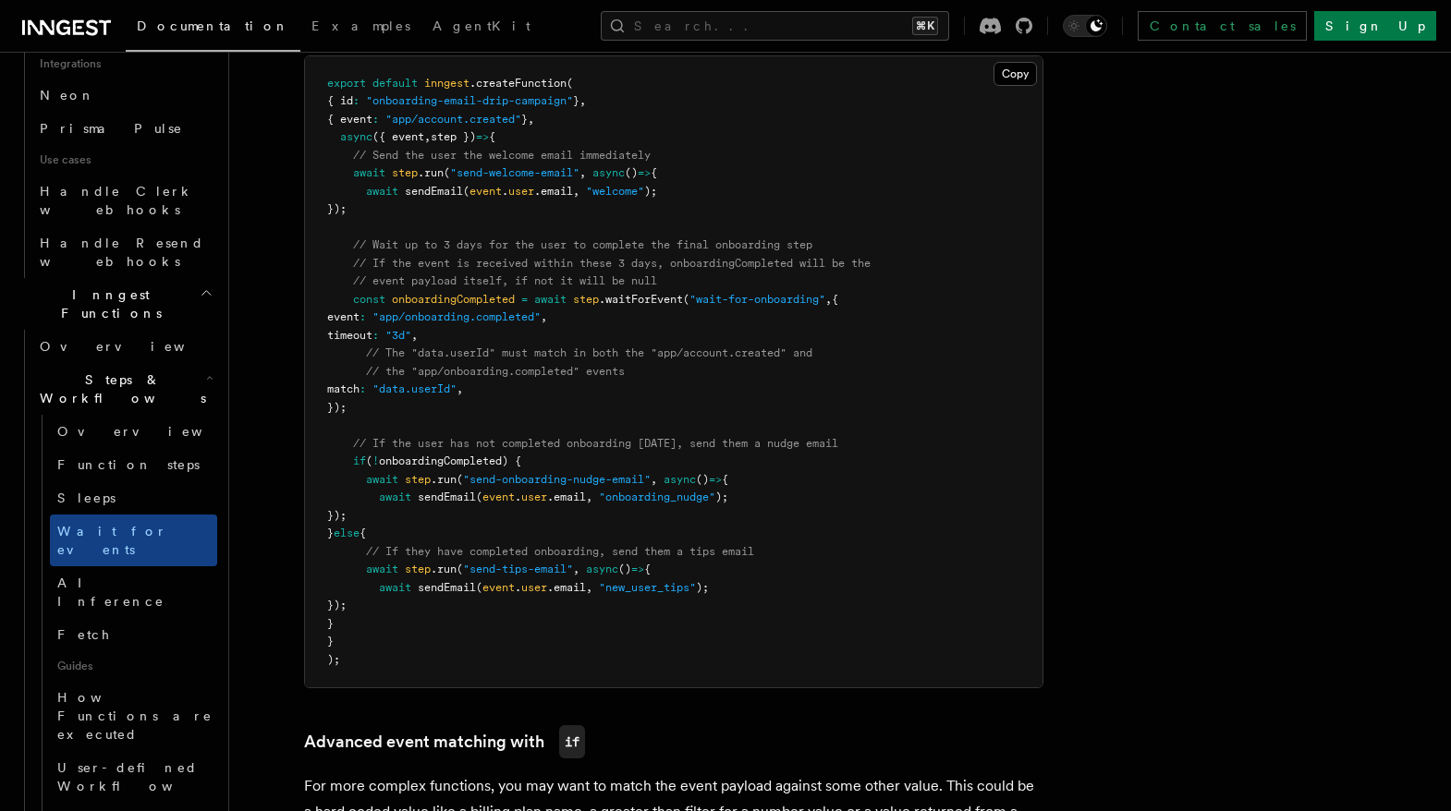
drag, startPoint x: 725, startPoint y: 214, endPoint x: 665, endPoint y: 428, distance: 221.8
click at [665, 428] on pre "export default inngest .createFunction ( { id : "onboarding-email-drip-campaign…" at bounding box center [674, 372] width 738 height 632
drag, startPoint x: 663, startPoint y: 232, endPoint x: 645, endPoint y: 409, distance: 177.4
click at [645, 409] on pre "export default inngest .createFunction ( { id : "onboarding-email-drip-campaign…" at bounding box center [674, 372] width 738 height 632
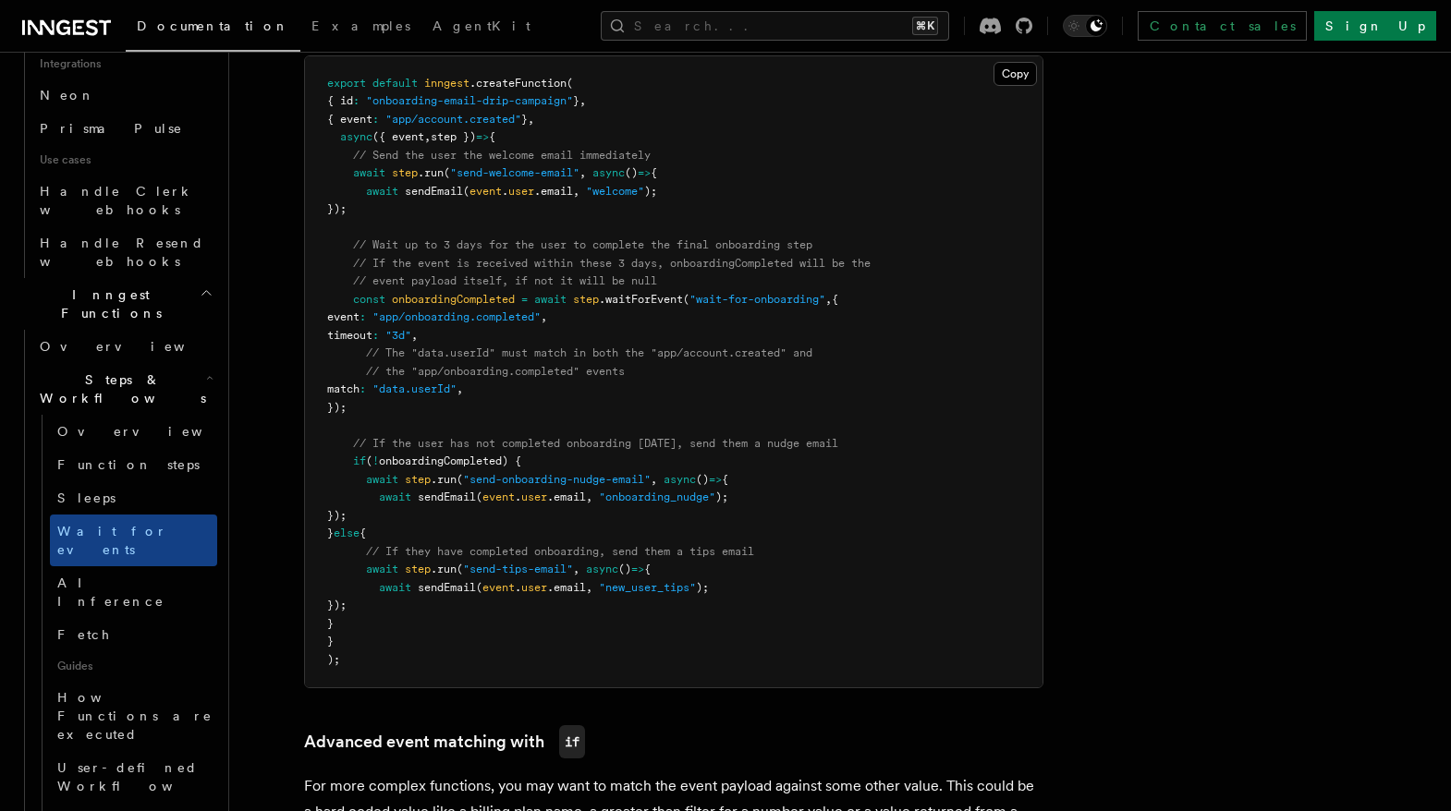
click at [645, 409] on pre "export default inngest .createFunction ( { id : "onboarding-email-drip-campaign…" at bounding box center [674, 372] width 738 height 632
drag, startPoint x: 668, startPoint y: 219, endPoint x: 640, endPoint y: 405, distance: 187.8
click at [640, 405] on pre "export default inngest .createFunction ( { id : "onboarding-email-drip-campaign…" at bounding box center [674, 372] width 738 height 632
drag, startPoint x: 655, startPoint y: 220, endPoint x: 586, endPoint y: 408, distance: 200.0
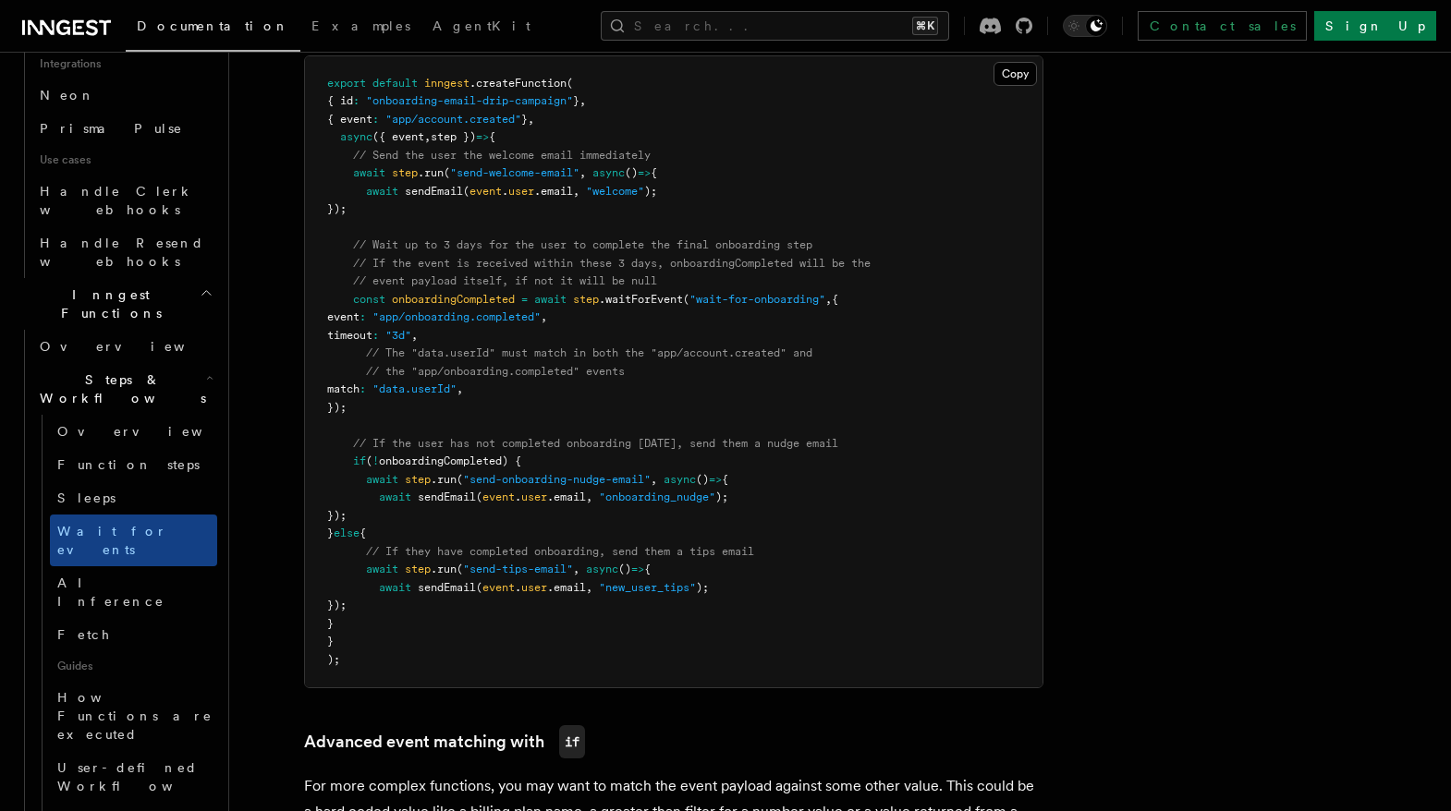
click at [586, 408] on pre "export default inngest .createFunction ( { id : "onboarding-email-drip-campaign…" at bounding box center [674, 372] width 738 height 632
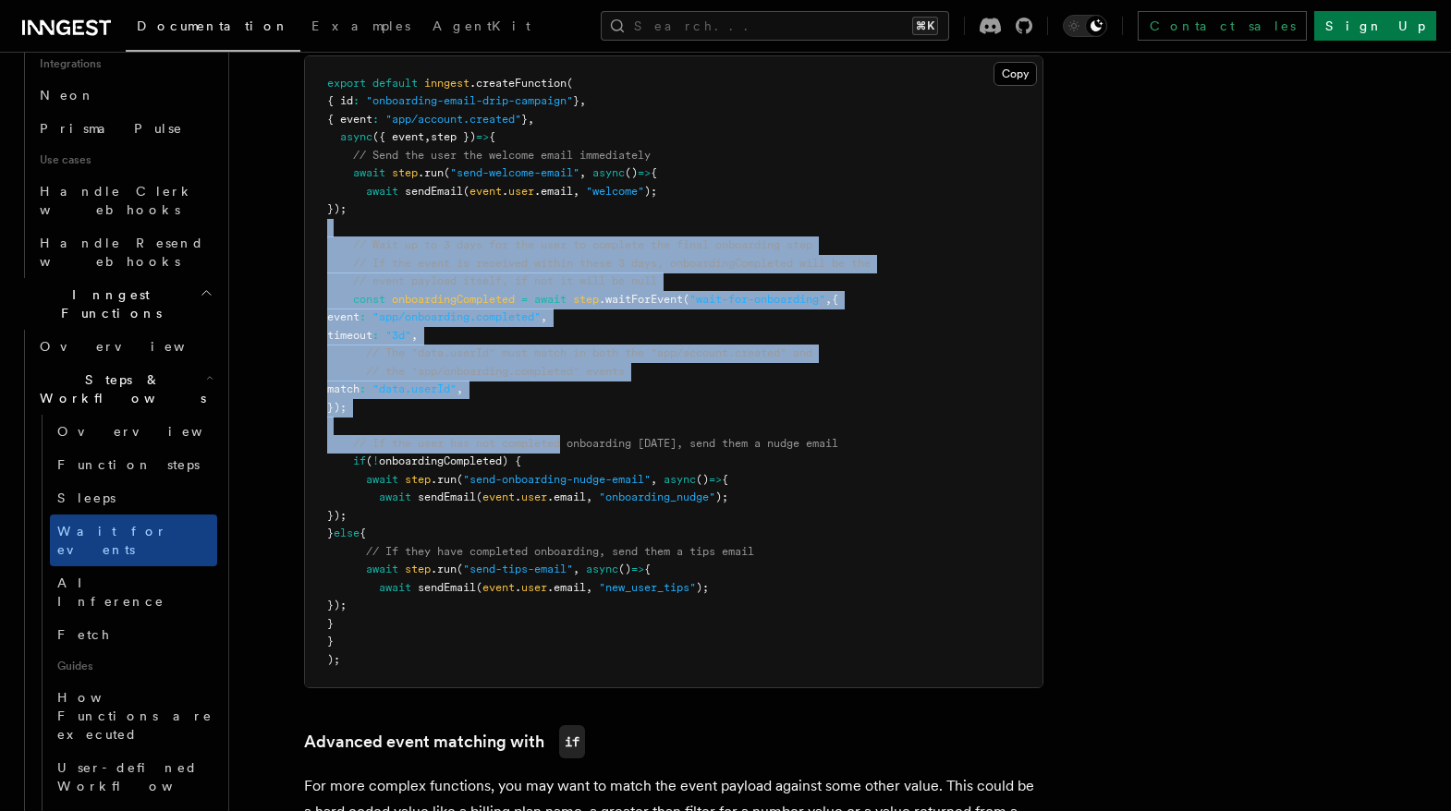
drag, startPoint x: 603, startPoint y: 236, endPoint x: 566, endPoint y: 448, distance: 215.8
click at [566, 448] on pre "export default inngest .createFunction ( { id : "onboarding-email-drip-campaign…" at bounding box center [674, 372] width 738 height 632
click at [583, 396] on pre "export default inngest .createFunction ( { id : "onboarding-email-drip-campaign…" at bounding box center [674, 372] width 738 height 632
drag, startPoint x: 599, startPoint y: 218, endPoint x: 550, endPoint y: 408, distance: 195.7
click at [550, 408] on pre "export default inngest .createFunction ( { id : "onboarding-email-drip-campaign…" at bounding box center [674, 372] width 738 height 632
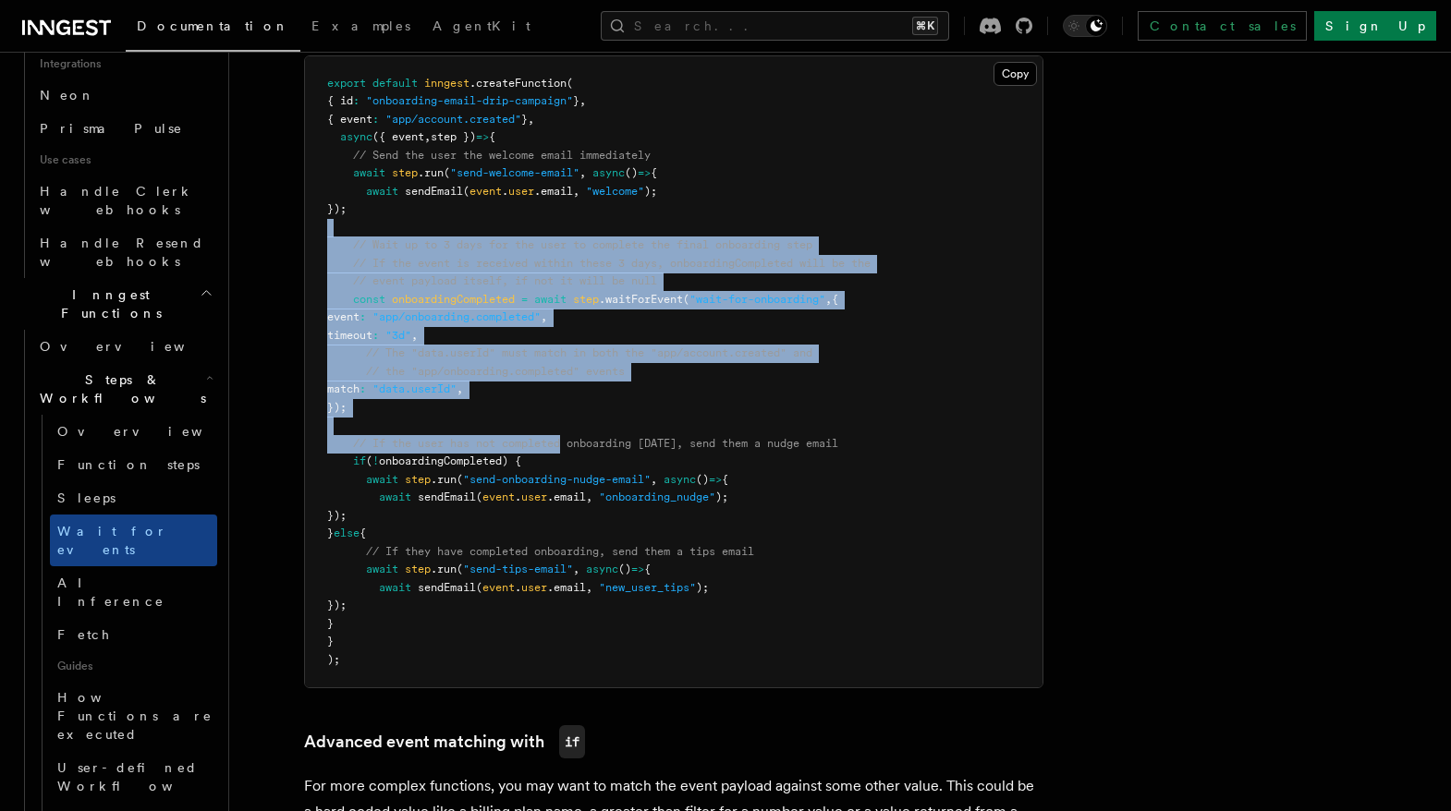
click at [550, 408] on pre "export default inngest .createFunction ( { id : "onboarding-email-drip-campaign…" at bounding box center [674, 372] width 738 height 632
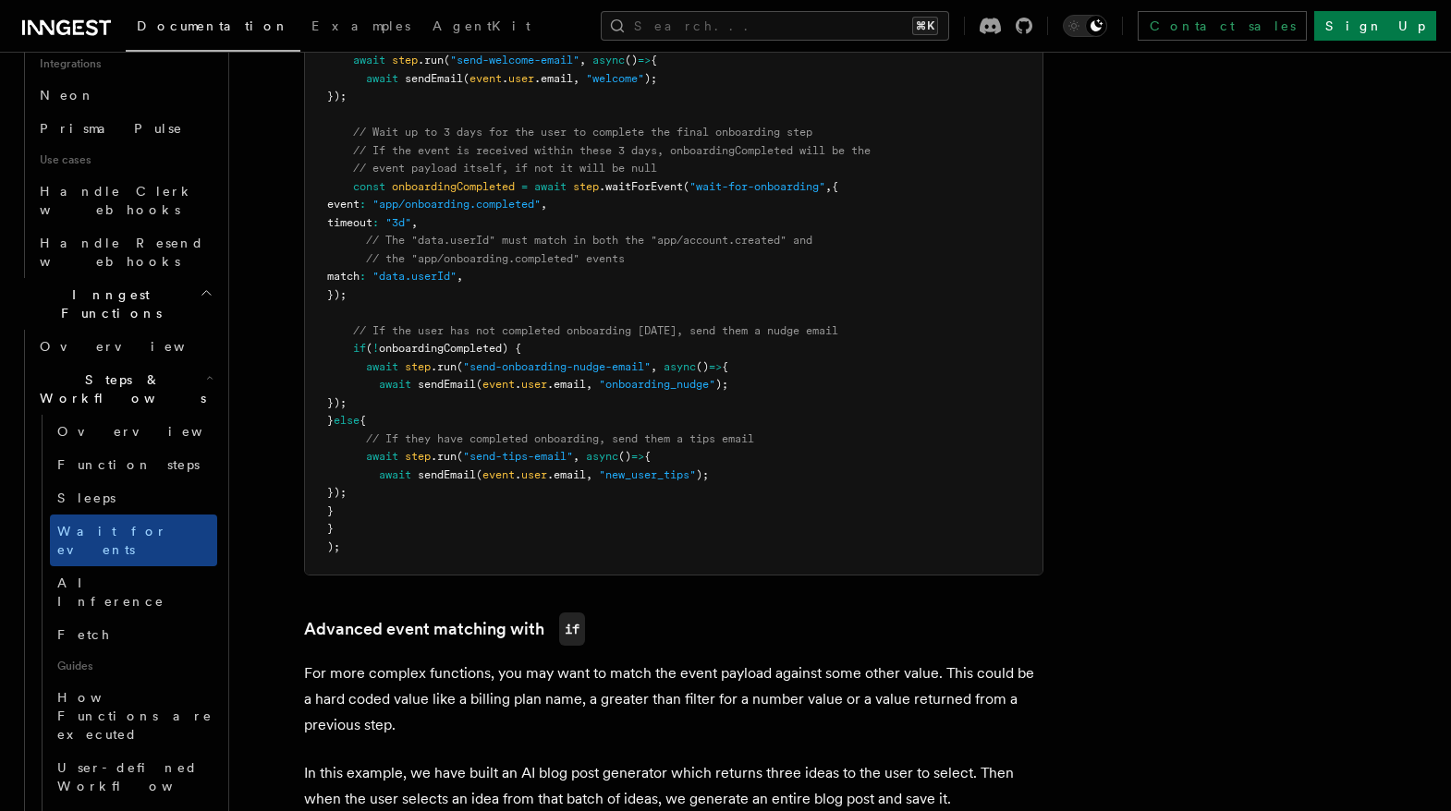
scroll to position [1114, 0]
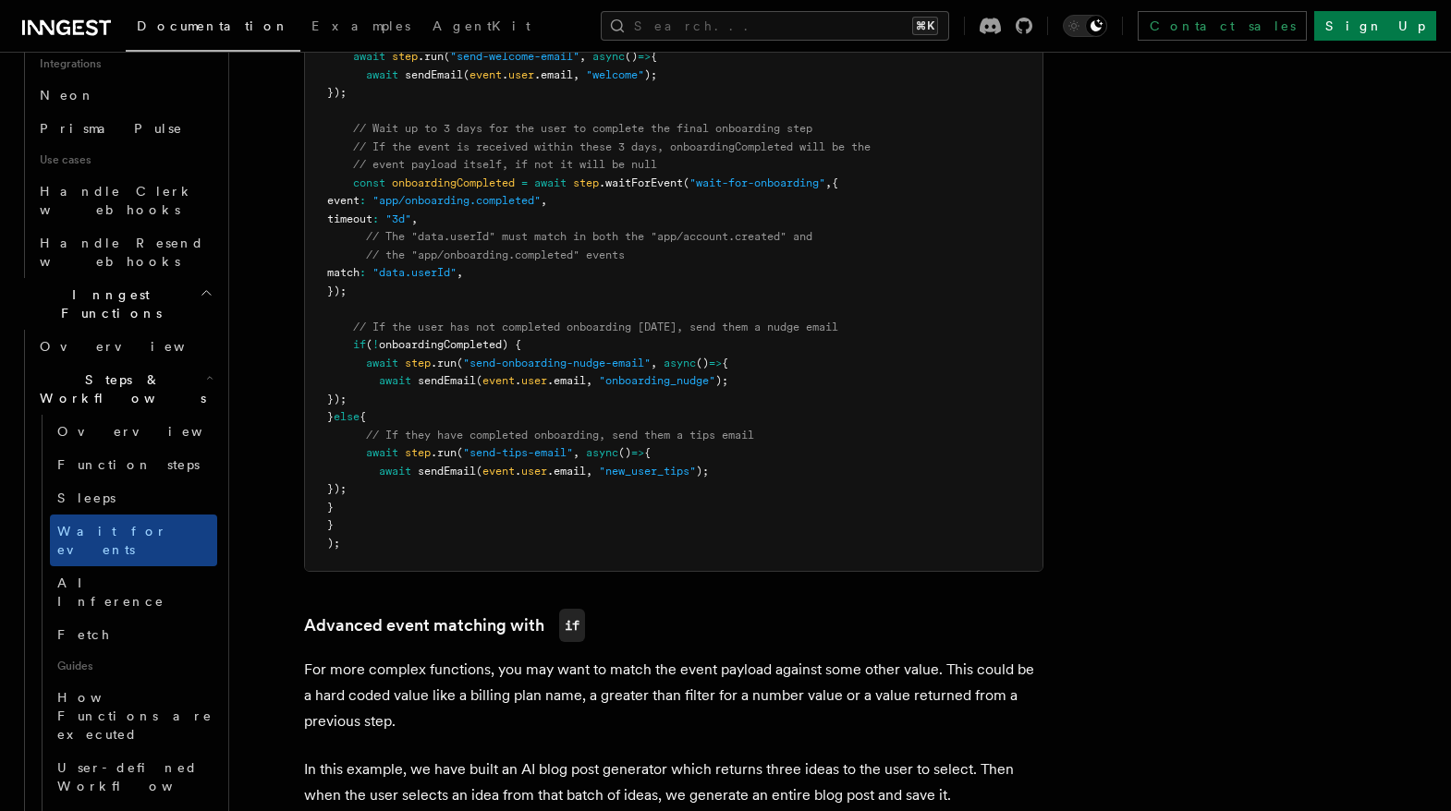
drag, startPoint x: 583, startPoint y: 308, endPoint x: 542, endPoint y: 514, distance: 210.3
click at [542, 514] on pre "export default inngest .createFunction ( { id : "onboarding-email-drip-campaign…" at bounding box center [674, 256] width 738 height 632
drag, startPoint x: 581, startPoint y: 291, endPoint x: 530, endPoint y: 503, distance: 217.9
click at [530, 503] on pre "export default inngest .createFunction ( { id : "onboarding-email-drip-campaign…" at bounding box center [674, 256] width 738 height 632
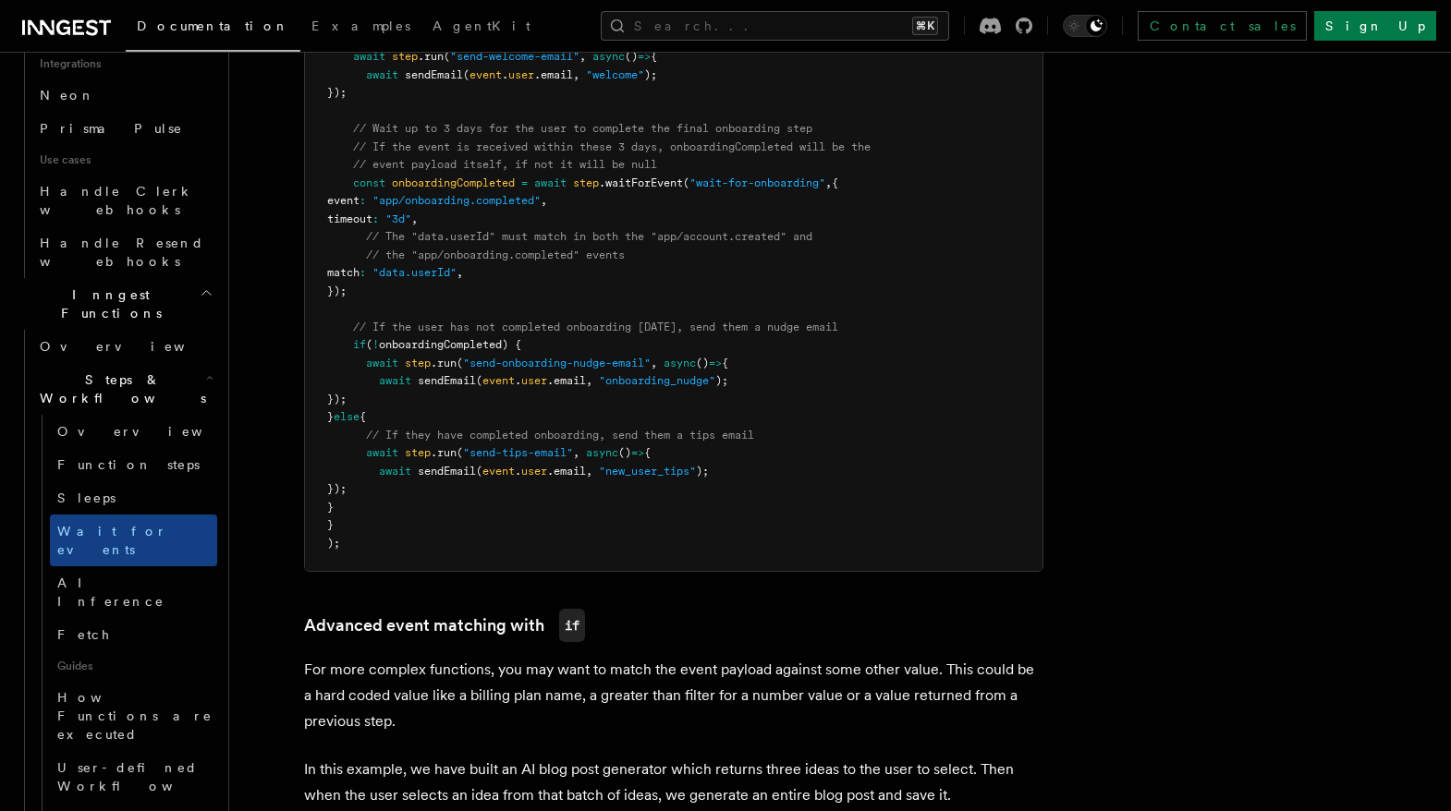
click at [530, 503] on pre "export default inngest .createFunction ( { id : "onboarding-email-drip-campaign…" at bounding box center [674, 256] width 738 height 632
drag, startPoint x: 563, startPoint y: 299, endPoint x: 509, endPoint y: 507, distance: 214.7
click at [509, 507] on pre "export default inngest .createFunction ( { id : "onboarding-email-drip-campaign…" at bounding box center [674, 256] width 738 height 632
drag, startPoint x: 529, startPoint y: 299, endPoint x: 454, endPoint y: 508, distance: 222.8
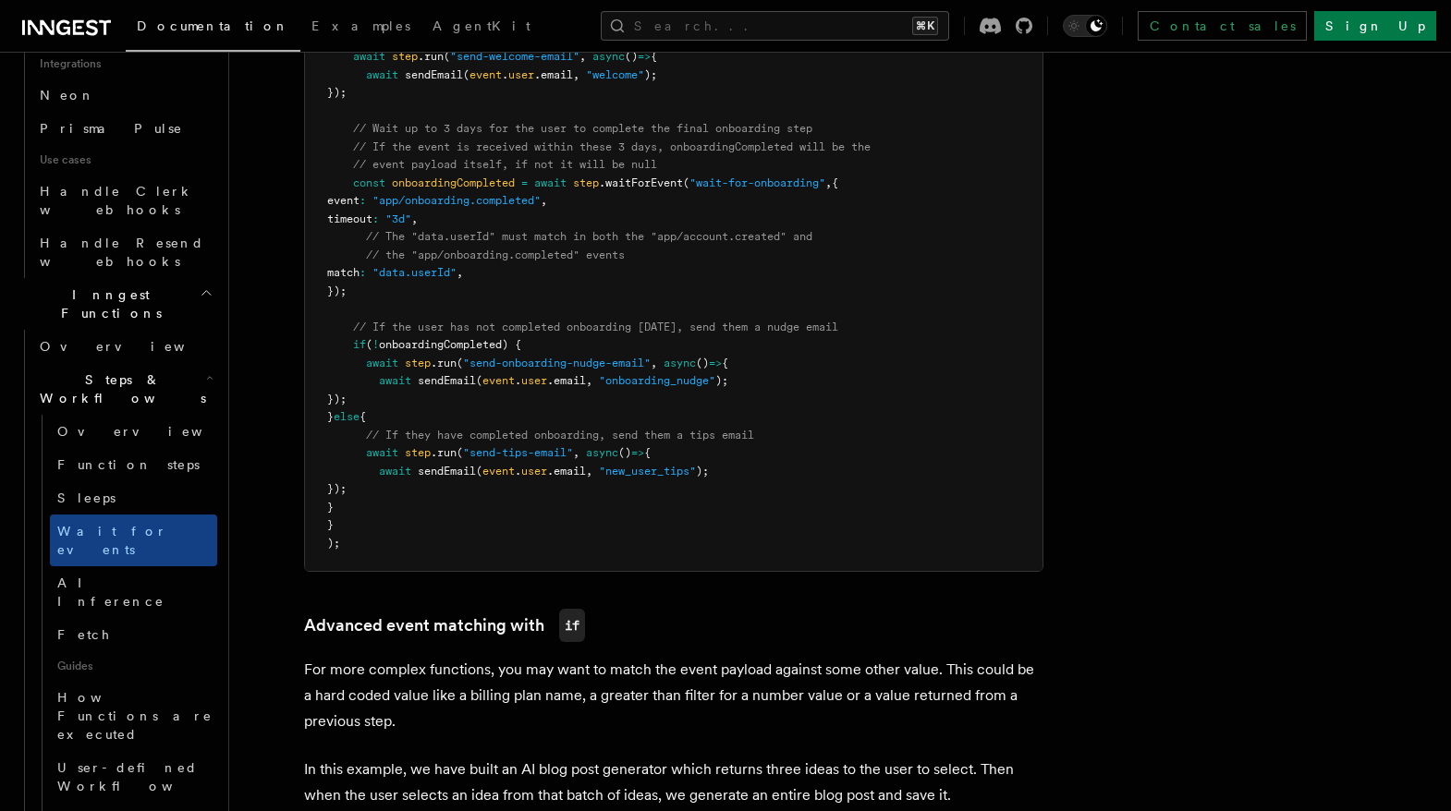
click at [454, 508] on pre "export default inngest .createFunction ( { id : "onboarding-email-drip-campaign…" at bounding box center [674, 256] width 738 height 632
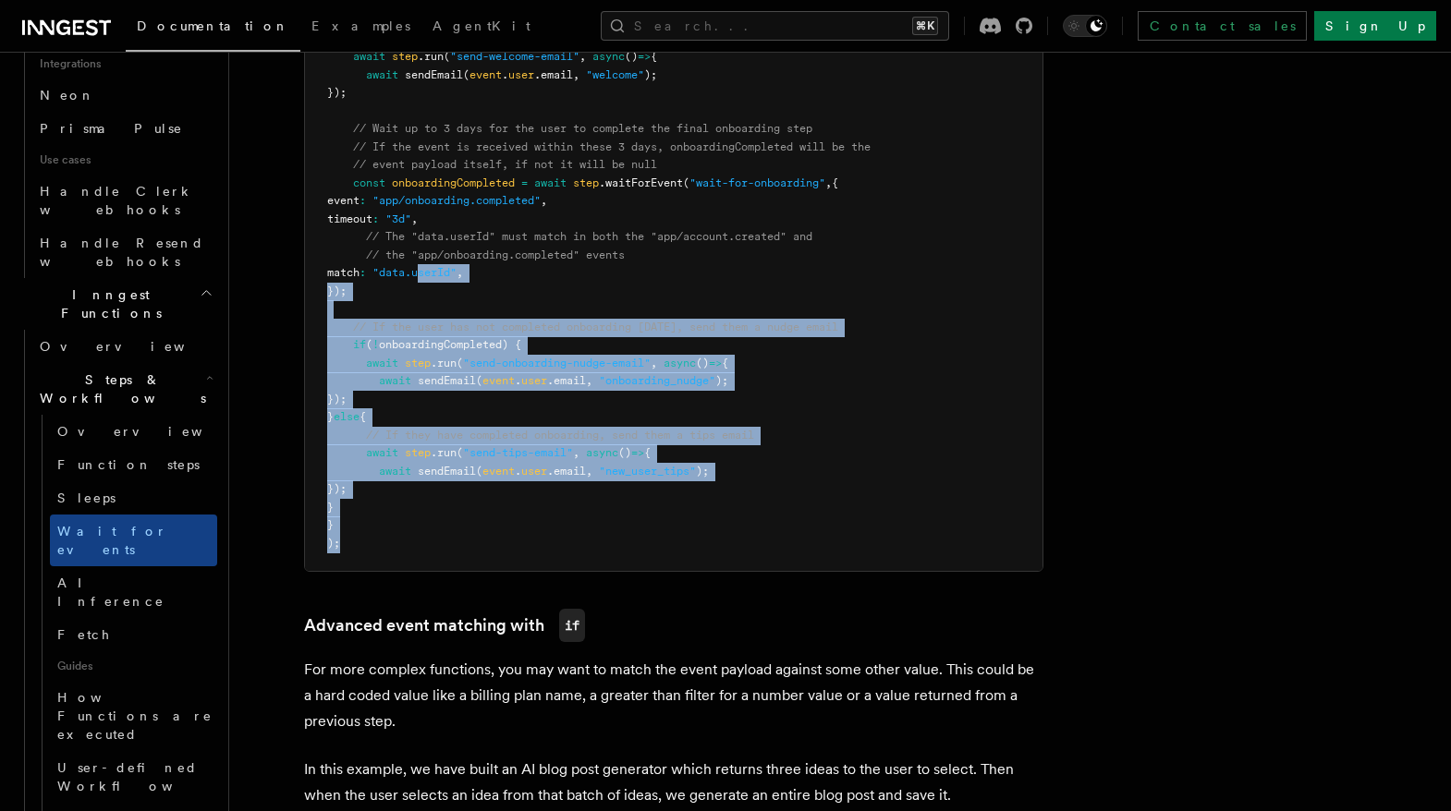
drag, startPoint x: 461, startPoint y: 281, endPoint x: 439, endPoint y: 541, distance: 260.7
click at [439, 541] on pre "export default inngest .createFunction ( { id : "onboarding-email-drip-campaign…" at bounding box center [674, 256] width 738 height 632
drag, startPoint x: 494, startPoint y: 318, endPoint x: 461, endPoint y: 515, distance: 199.6
click at [461, 515] on pre "export default inngest .createFunction ( { id : "onboarding-email-drip-campaign…" at bounding box center [674, 256] width 738 height 632
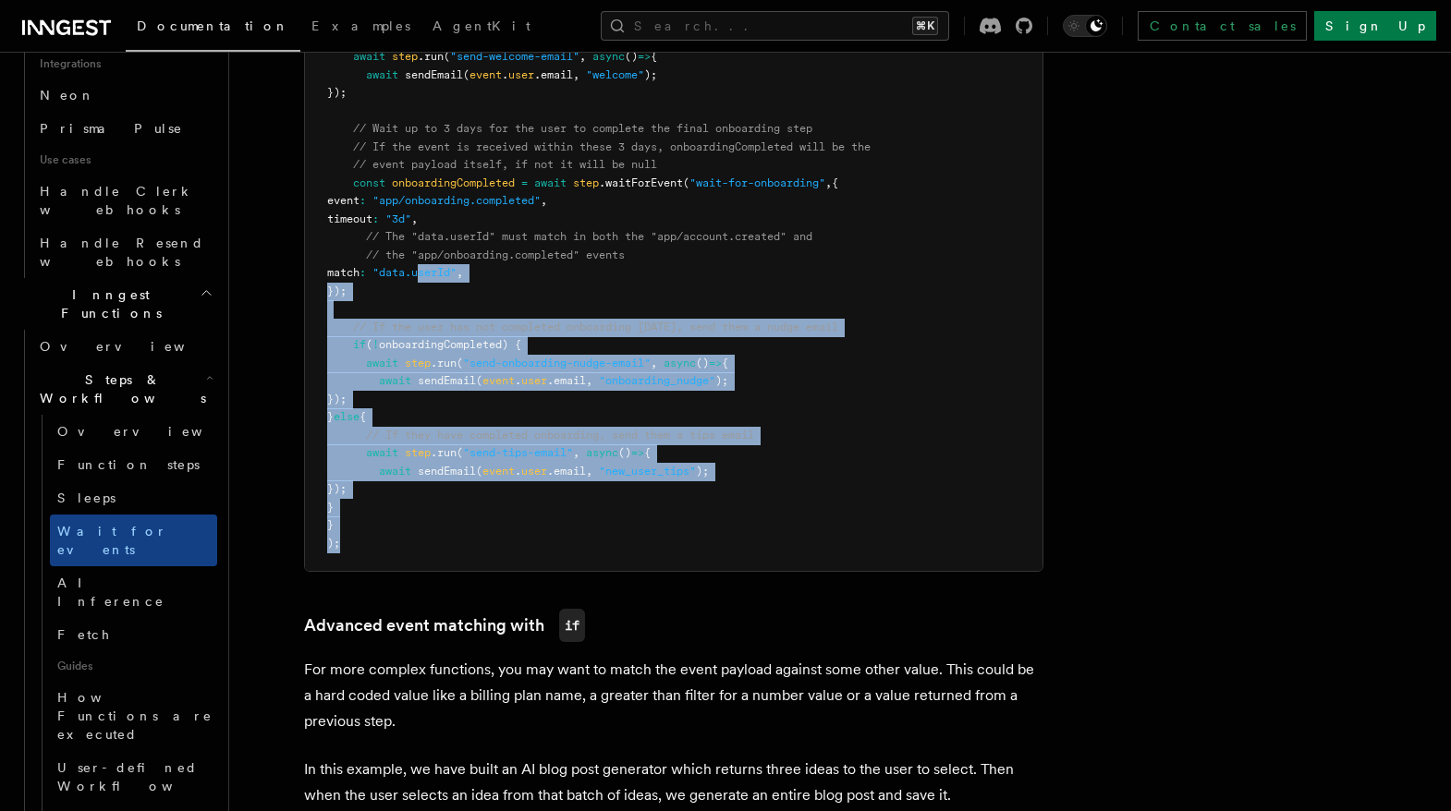
click at [461, 515] on pre "export default inngest .createFunction ( { id : "onboarding-email-drip-campaign…" at bounding box center [674, 256] width 738 height 632
